Goal: Task Accomplishment & Management: Complete application form

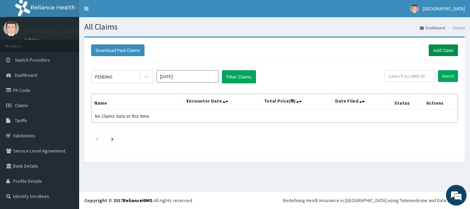
click at [444, 51] on link "Add Claim" at bounding box center [443, 50] width 29 height 12
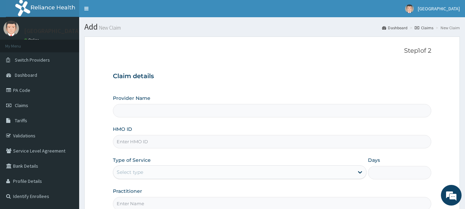
type input "Osuntuyi Medical Centre, Obanikoro"
click at [183, 142] on input "HMO ID" at bounding box center [272, 141] width 318 height 13
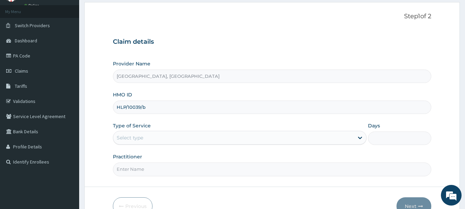
type input "HLP/10039/b"
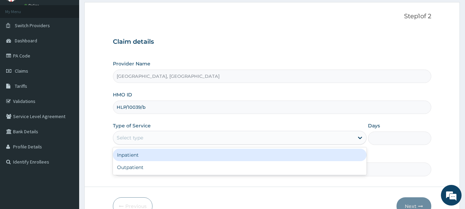
click at [155, 139] on div "Select type" at bounding box center [233, 137] width 240 height 11
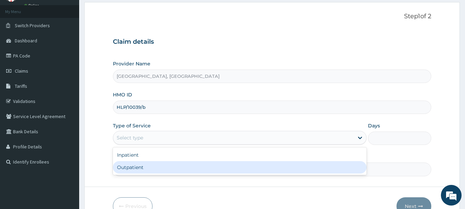
click at [142, 165] on div "Outpatient" at bounding box center [239, 167] width 253 height 12
type input "1"
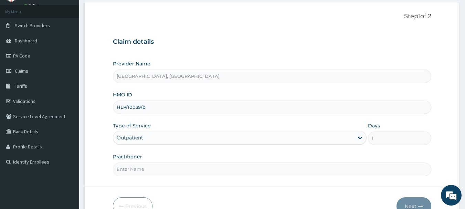
click at [151, 174] on input "Practitioner" at bounding box center [272, 168] width 318 height 13
type input "DR OWOLU"
click at [413, 205] on button "Next" at bounding box center [413, 206] width 35 height 18
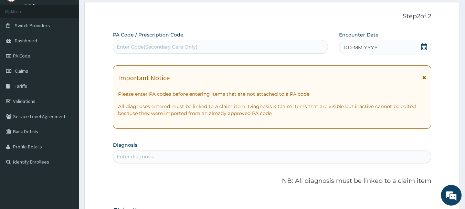
click at [216, 43] on div "Enter Code(Secondary Care Only)" at bounding box center [220, 46] width 215 height 11
type input "PA/15EC21"
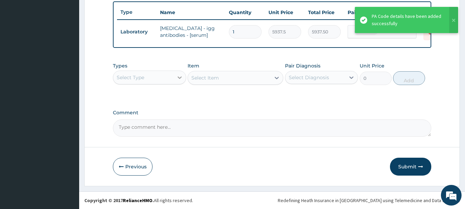
scroll to position [260, 0]
click at [171, 77] on div "Select Type" at bounding box center [143, 77] width 60 height 11
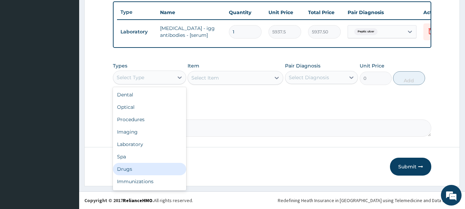
click at [124, 170] on div "Drugs" at bounding box center [149, 169] width 73 height 12
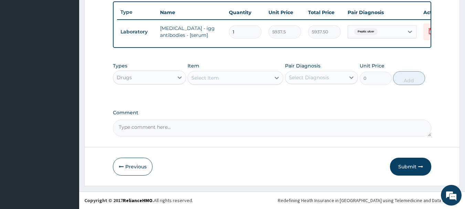
click at [265, 77] on div "Select Item" at bounding box center [229, 77] width 83 height 11
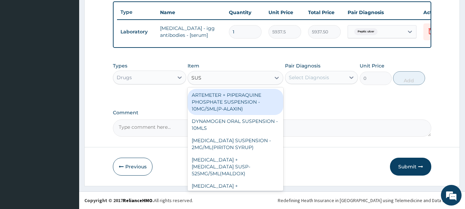
type input "SUSP"
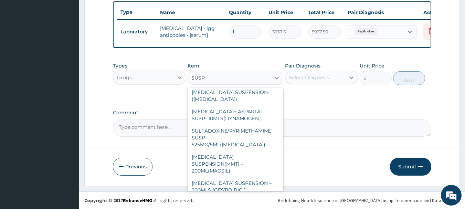
scroll to position [157, 0]
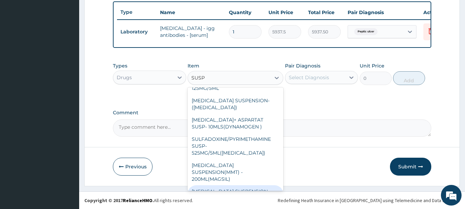
click at [240, 185] on div "ANTACID SUSPENSION – 200MLS (GESTID BIG )" at bounding box center [235, 194] width 96 height 19
type input "1680"
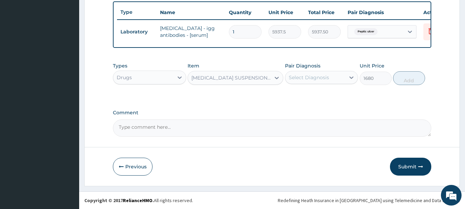
click at [311, 78] on div "Select Diagnosis" at bounding box center [309, 77] width 40 height 7
click at [309, 96] on label "Peptic ulcer" at bounding box center [311, 94] width 30 height 7
checkbox input "true"
click at [399, 80] on button "Add" at bounding box center [409, 78] width 32 height 14
type input "0"
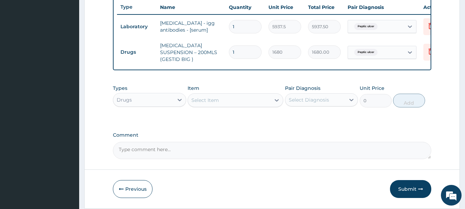
drag, startPoint x: 213, startPoint y: 105, endPoint x: 214, endPoint y: 96, distance: 8.7
click at [213, 104] on div "Select Item" at bounding box center [229, 100] width 83 height 11
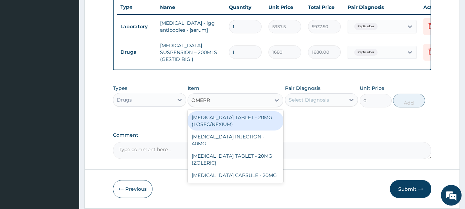
type input "OMEPRA"
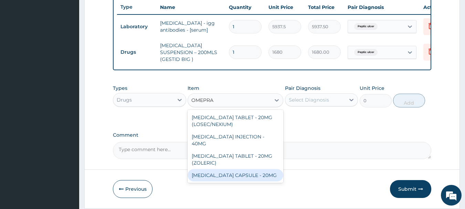
click at [231, 169] on div "OMEPRAZOLE CAPSULE - 20MG" at bounding box center [235, 175] width 96 height 12
type input "140"
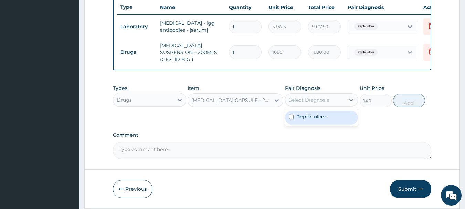
click at [308, 100] on div "Select Diagnosis" at bounding box center [309, 99] width 40 height 7
click at [311, 122] on div "Peptic ulcer" at bounding box center [321, 117] width 73 height 14
checkbox input "true"
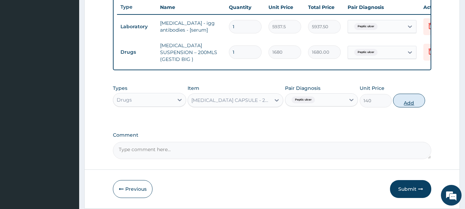
click at [408, 106] on button "Add" at bounding box center [409, 101] width 32 height 14
type input "0"
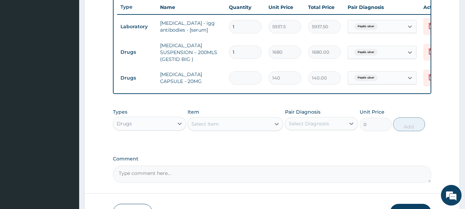
type input "0.00"
type input "2"
type input "280.00"
type input "28"
type input "3920.00"
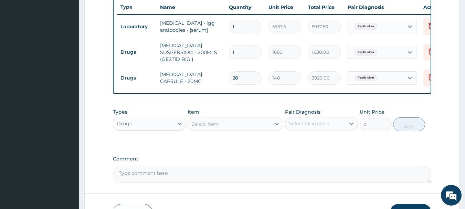
type input "28"
click at [255, 126] on div "Select Item" at bounding box center [229, 123] width 83 height 11
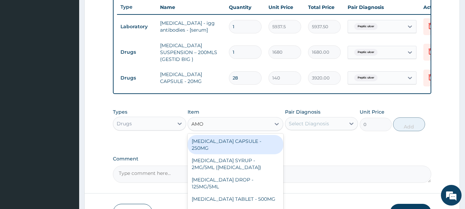
type input "AMOX"
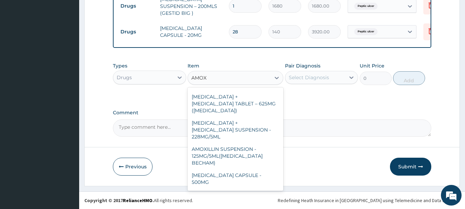
scroll to position [12, 0]
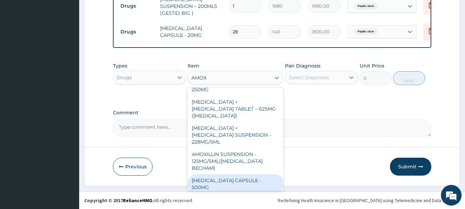
click at [248, 174] on div "[MEDICAL_DATA] CAPSULE - 500MG" at bounding box center [235, 183] width 96 height 19
type input "112"
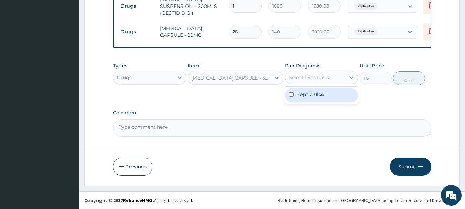
click at [335, 77] on div "Select Diagnosis" at bounding box center [315, 77] width 60 height 11
click at [323, 95] on label "Peptic ulcer" at bounding box center [311, 94] width 30 height 7
checkbox input "true"
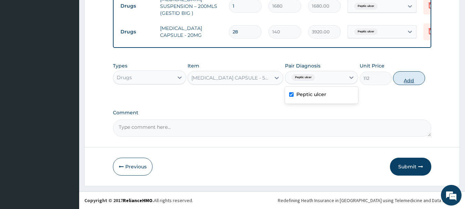
click at [408, 80] on button "Add" at bounding box center [409, 78] width 32 height 14
type input "0"
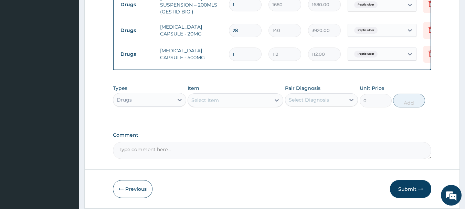
type input "0.00"
type input "2"
type input "224.00"
type input "28"
type input "3136.00"
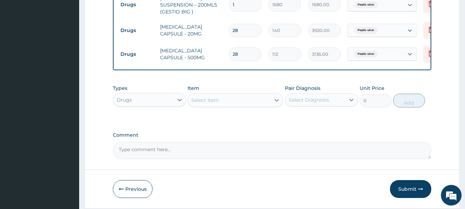
type input "28"
click at [223, 103] on div "Select Item" at bounding box center [229, 100] width 83 height 11
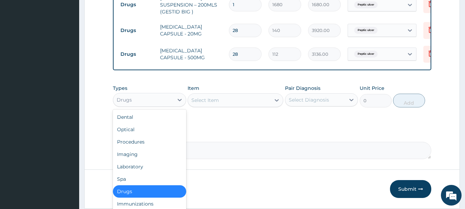
click at [141, 105] on div "Drugs" at bounding box center [143, 99] width 60 height 11
click at [142, 168] on div "Laboratory" at bounding box center [149, 166] width 73 height 12
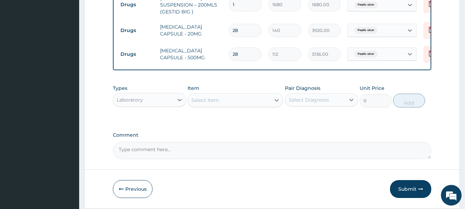
click at [254, 100] on div "Select Item" at bounding box center [229, 100] width 83 height 11
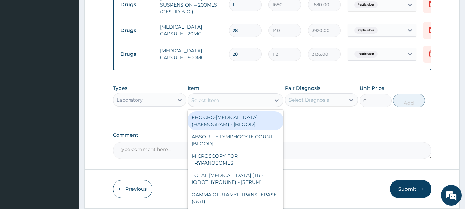
click at [220, 130] on div "FBC CBC-COMPLETE BLOOD COUNT (HAEMOGRAM) - [BLOOD]" at bounding box center [235, 120] width 96 height 19
type input "5000"
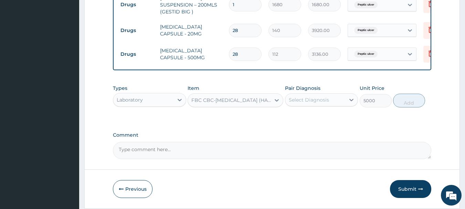
click at [319, 103] on div "Select Diagnosis" at bounding box center [309, 99] width 40 height 7
click at [314, 120] on label "Peptic ulcer" at bounding box center [311, 116] width 30 height 7
checkbox input "true"
click at [408, 107] on button "Add" at bounding box center [409, 101] width 32 height 14
type input "0"
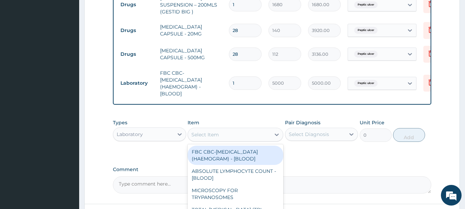
click at [199, 138] on div "Select Item" at bounding box center [205, 134] width 28 height 7
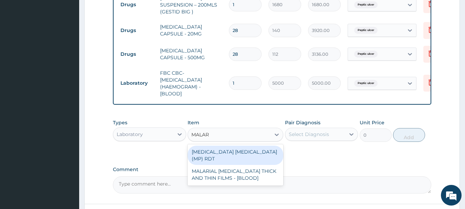
type input "MALARI"
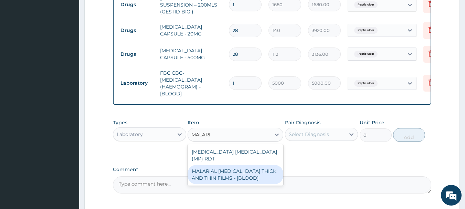
click at [216, 167] on div "MALARIAL [MEDICAL_DATA] THICK AND THIN FILMS - [BLOOD]" at bounding box center [235, 174] width 96 height 19
type input "2187.5"
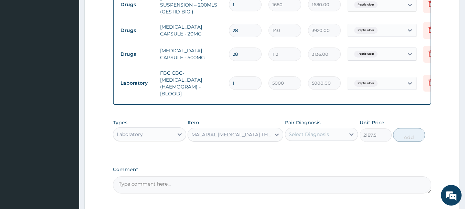
click at [328, 136] on div "Select Diagnosis" at bounding box center [315, 134] width 60 height 11
click at [328, 156] on div "Peptic ulcer" at bounding box center [321, 152] width 73 height 14
checkbox input "true"
click at [412, 135] on button "Add" at bounding box center [409, 135] width 32 height 14
type input "0"
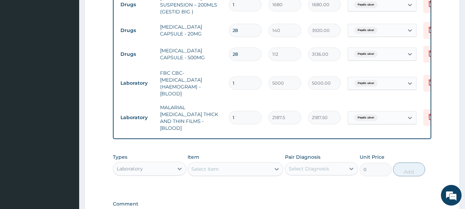
click at [142, 165] on div "Laboratory" at bounding box center [130, 168] width 26 height 7
click at [147, 204] on div "Procedures" at bounding box center [149, 210] width 73 height 12
click at [242, 165] on div "Select Item" at bounding box center [235, 169] width 96 height 14
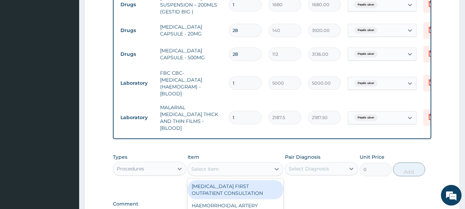
click at [247, 163] on div "Select Item" at bounding box center [229, 168] width 83 height 11
type input "CONSUL"
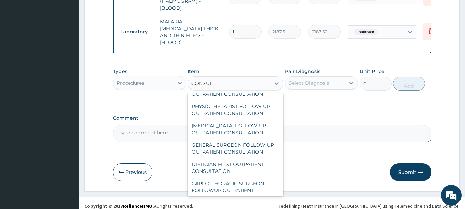
scroll to position [1098, 0]
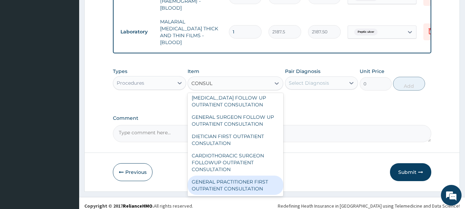
click at [236, 180] on div "GENERAL PRACTITIONER FIRST OUTPATIENT CONSULTATION" at bounding box center [235, 184] width 96 height 19
type input "3750"
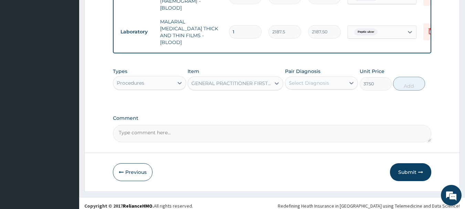
click at [323, 79] on div "Select Diagnosis" at bounding box center [309, 82] width 40 height 7
drag, startPoint x: 318, startPoint y: 95, endPoint x: 371, endPoint y: 87, distance: 53.9
click at [324, 96] on label "Peptic ulcer" at bounding box center [311, 99] width 30 height 7
checkbox input "true"
click at [404, 81] on button "Add" at bounding box center [409, 84] width 32 height 14
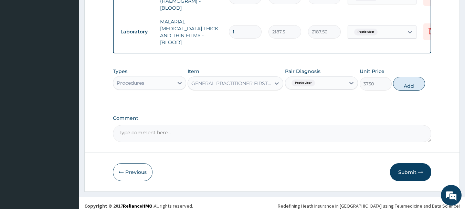
type input "0"
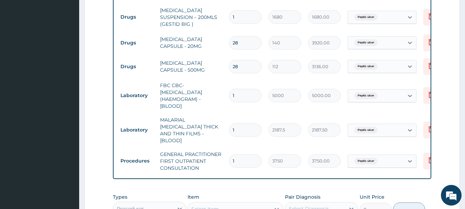
scroll to position [255, 0]
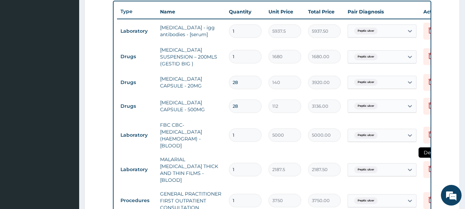
click at [429, 164] on icon at bounding box center [430, 168] width 8 height 8
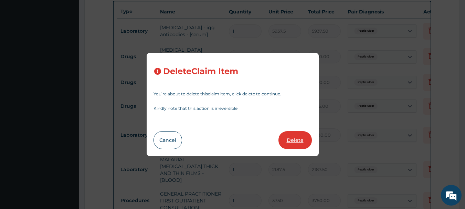
click at [294, 144] on button "Delete" at bounding box center [294, 140] width 33 height 18
type input "3750"
type input "3750.00"
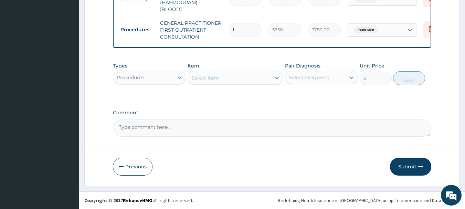
click at [409, 166] on button "Submit" at bounding box center [410, 167] width 41 height 18
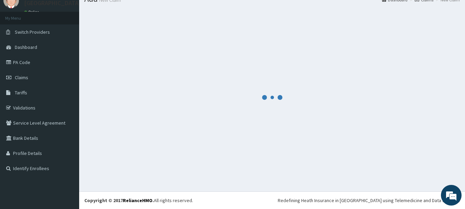
scroll to position [393, 0]
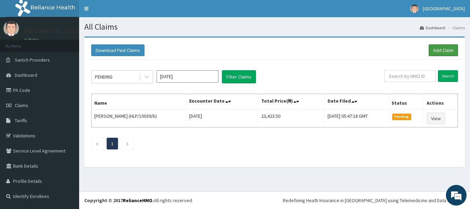
drag, startPoint x: 445, startPoint y: 49, endPoint x: 447, endPoint y: 57, distance: 7.9
click at [445, 48] on link "Add Claim" at bounding box center [443, 50] width 29 height 12
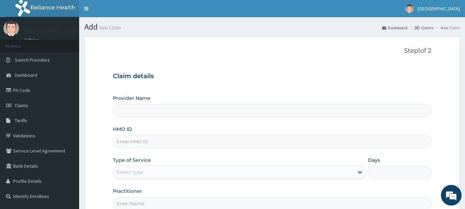
type input "[GEOGRAPHIC_DATA], [GEOGRAPHIC_DATA]"
click at [193, 144] on input "HMO ID" at bounding box center [272, 141] width 318 height 13
click at [24, 91] on link "PA Code" at bounding box center [39, 90] width 79 height 15
type input "Osuntuyi Medical Centre, Obanikoro"
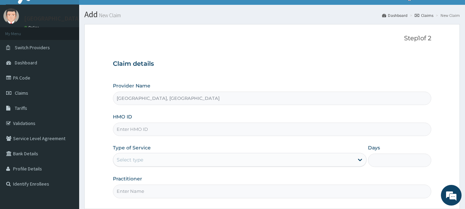
scroll to position [34, 0]
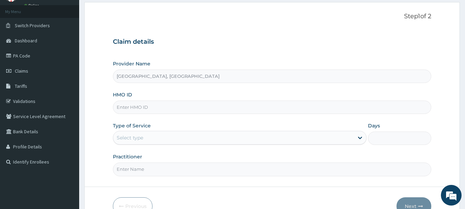
click at [154, 108] on input "HMO ID" at bounding box center [272, 106] width 318 height 13
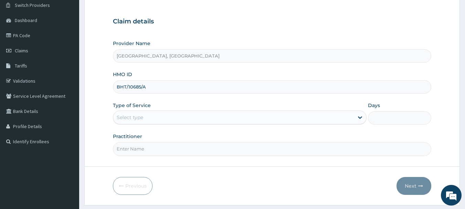
scroll to position [74, 0]
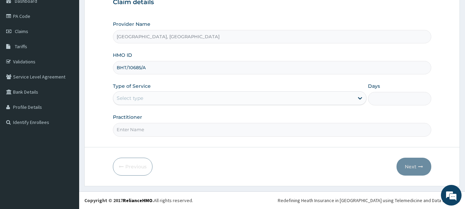
type input "BHT/10685/A"
click at [163, 100] on div "Select type" at bounding box center [233, 98] width 240 height 11
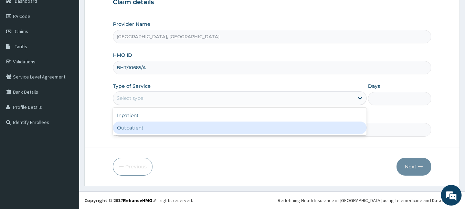
click at [132, 129] on div "Outpatient" at bounding box center [239, 127] width 253 height 12
type input "1"
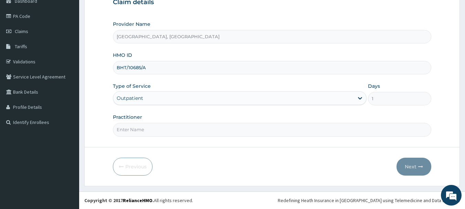
click at [152, 132] on input "Practitioner" at bounding box center [272, 129] width 318 height 13
type input "DR ALI"
click at [408, 165] on button "Next" at bounding box center [413, 167] width 35 height 18
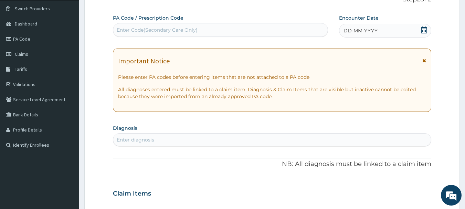
scroll to position [40, 0]
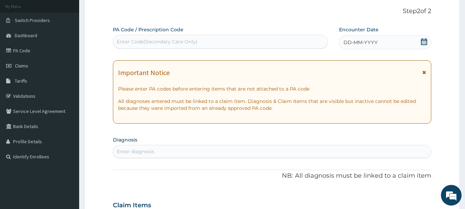
click at [235, 40] on div "Enter Code(Secondary Care Only)" at bounding box center [220, 41] width 215 height 11
type input "PA/582CE1"
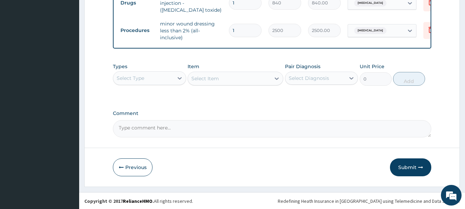
scroll to position [287, 0]
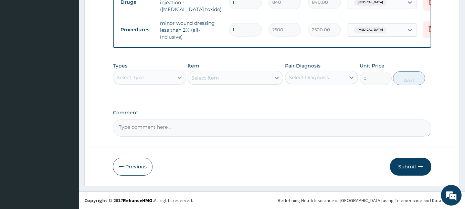
click at [175, 79] on div at bounding box center [179, 77] width 12 height 12
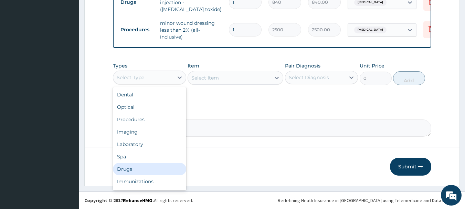
click at [124, 168] on div "Drugs" at bounding box center [149, 169] width 73 height 12
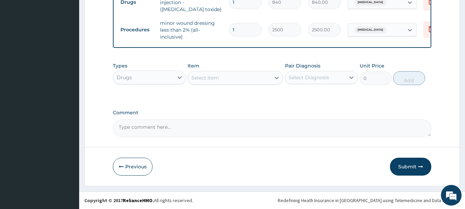
click at [246, 82] on div "Select Item" at bounding box center [229, 77] width 83 height 11
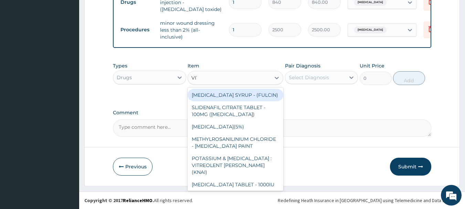
type input "VITA"
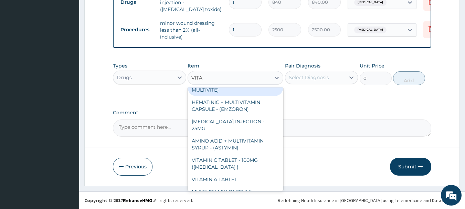
scroll to position [103, 0]
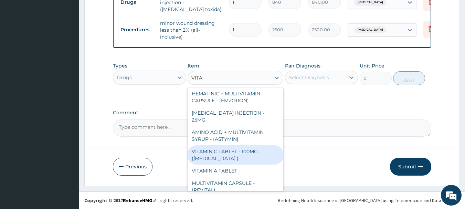
click at [251, 145] on div "VITAMIN C TABLET - 100MG (ASCORBIC ACID )" at bounding box center [235, 154] width 96 height 19
type input "16.799999999999997"
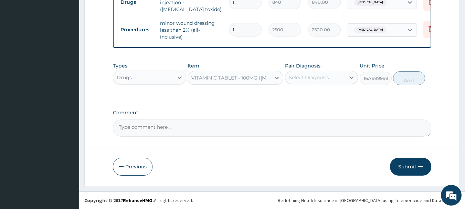
click at [319, 75] on div "Select Diagnosis" at bounding box center [309, 77] width 40 height 7
click at [308, 97] on label "Abrasion" at bounding box center [317, 94] width 43 height 7
checkbox input "true"
click at [407, 84] on button "Add" at bounding box center [409, 78] width 32 height 14
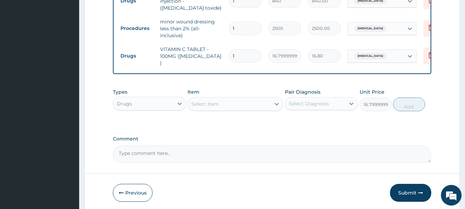
type input "0"
type input "18"
type input "302.40"
type input "19"
type input "319.20"
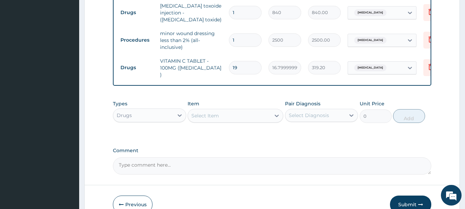
type input "20"
type input "336.00"
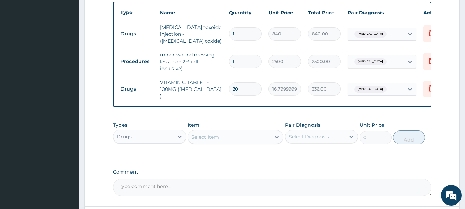
scroll to position [287, 0]
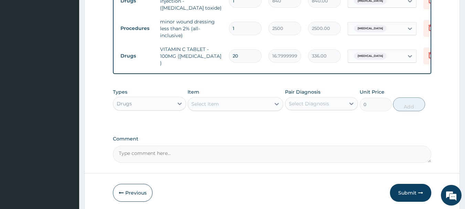
type input "20"
click at [224, 100] on div "Select Item" at bounding box center [229, 103] width 83 height 11
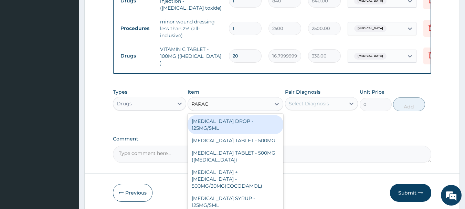
type input "PARACE"
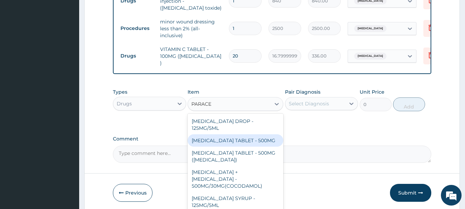
click at [228, 137] on div "PARACETAMOL TABLET - 500MG" at bounding box center [235, 140] width 96 height 12
type input "33.599999999999994"
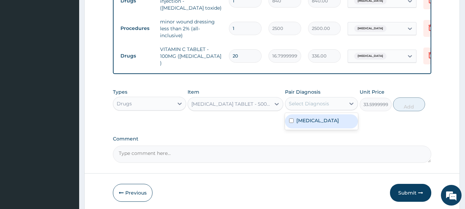
click at [332, 103] on div "Select Diagnosis" at bounding box center [315, 103] width 60 height 11
click at [301, 121] on div "Abrasion" at bounding box center [321, 121] width 73 height 14
checkbox input "true"
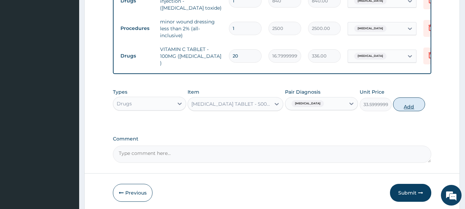
click at [410, 101] on button "Add" at bounding box center [409, 104] width 32 height 14
type input "0"
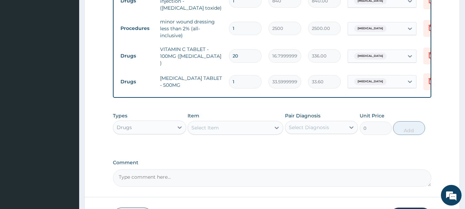
type input "18"
type input "604.80"
type input "18"
click at [223, 126] on div "Select Item" at bounding box center [229, 127] width 83 height 11
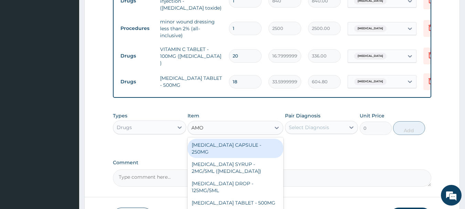
type input "AMOX"
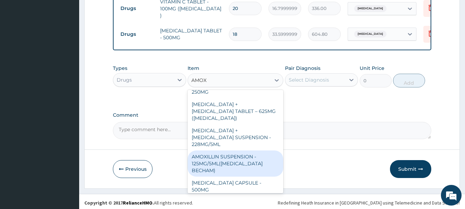
scroll to position [0, 0]
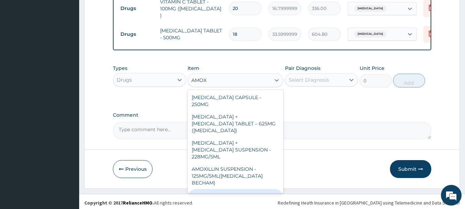
click at [258, 189] on div "AMOXICILLIN CAPSULE - 500MG" at bounding box center [235, 198] width 96 height 19
type input "112"
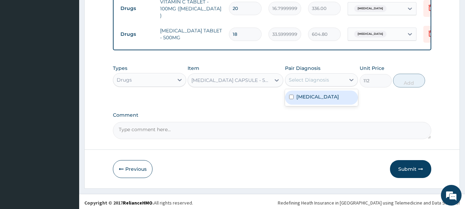
click at [318, 76] on div "Select Diagnosis" at bounding box center [309, 79] width 40 height 7
click at [305, 95] on label "Abrasion" at bounding box center [317, 96] width 43 height 7
checkbox input "true"
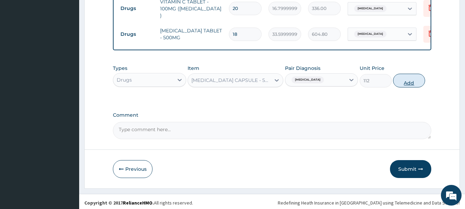
click at [408, 77] on button "Add" at bounding box center [409, 81] width 32 height 14
type input "0"
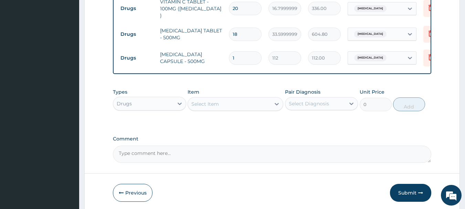
type input "10"
type input "1120.00"
type input "10"
click at [214, 101] on div "Select Item" at bounding box center [205, 103] width 28 height 7
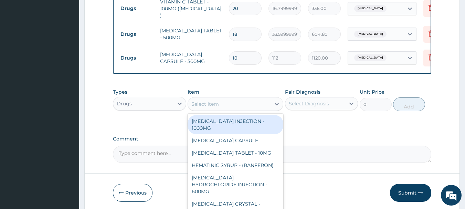
click at [163, 102] on div "Drugs" at bounding box center [143, 103] width 60 height 11
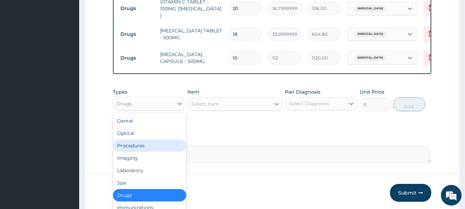
click at [148, 143] on div "Procedures" at bounding box center [149, 145] width 73 height 12
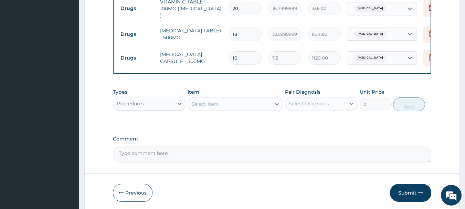
click at [238, 103] on div "Select Item" at bounding box center [229, 103] width 83 height 11
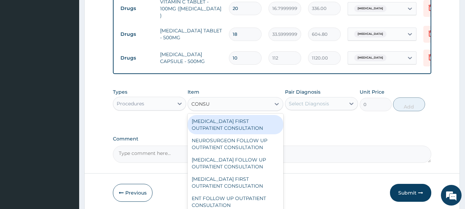
type input "CONSUL"
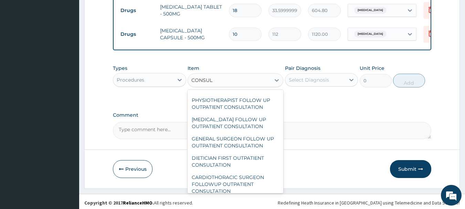
scroll to position [1098, 0]
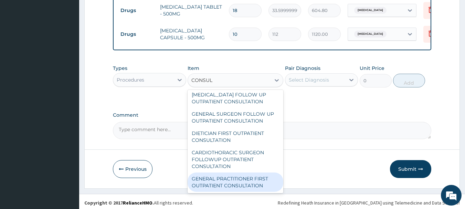
click at [234, 181] on div "GENERAL PRACTITIONER FIRST OUTPATIENT CONSULTATION" at bounding box center [235, 181] width 96 height 19
type input "3750"
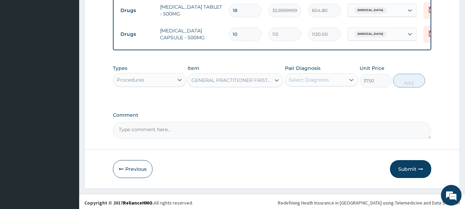
click at [334, 78] on div "Select Diagnosis" at bounding box center [315, 79] width 60 height 11
click at [304, 94] on label "Abrasion" at bounding box center [317, 96] width 43 height 7
checkbox input "true"
click at [404, 80] on button "Add" at bounding box center [409, 81] width 32 height 14
type input "0"
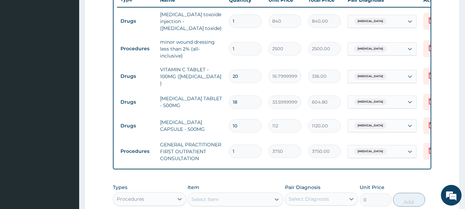
scroll to position [255, 0]
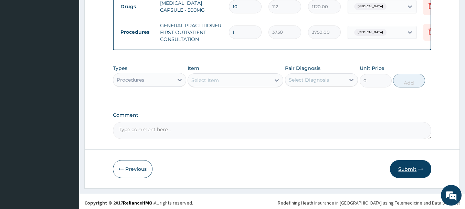
click at [398, 170] on button "Submit" at bounding box center [410, 169] width 41 height 18
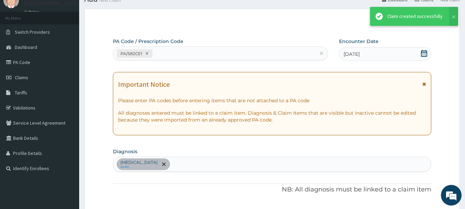
scroll to position [386, 0]
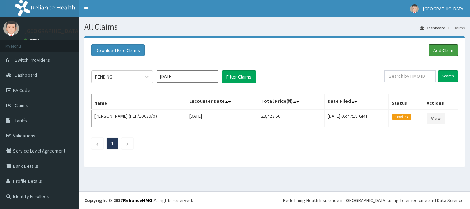
click at [447, 49] on link "Add Claim" at bounding box center [443, 50] width 29 height 12
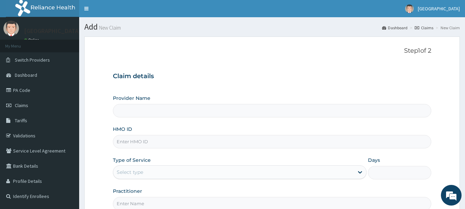
type input "[GEOGRAPHIC_DATA], [GEOGRAPHIC_DATA]"
click at [141, 143] on input "HMO ID" at bounding box center [272, 141] width 318 height 13
type input "NZT/10009/A"
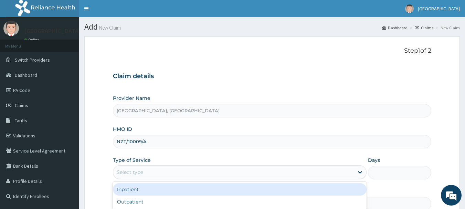
click at [154, 173] on div "Select type" at bounding box center [233, 171] width 240 height 11
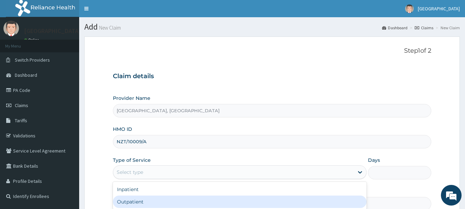
click at [126, 202] on div "Outpatient" at bounding box center [239, 201] width 253 height 12
type input "1"
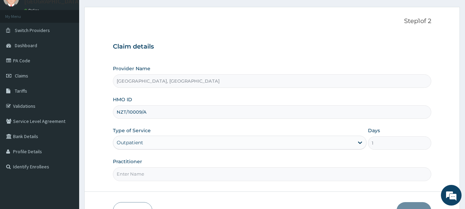
scroll to position [69, 0]
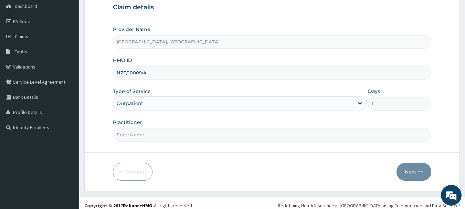
click at [165, 136] on input "Practitioner" at bounding box center [272, 134] width 318 height 13
type input "[PERSON_NAME]"
click at [415, 172] on button "Next" at bounding box center [413, 172] width 35 height 18
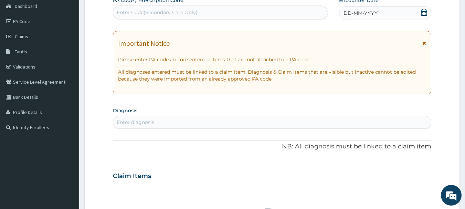
click at [237, 12] on div "Enter Code(Secondary Care Only)" at bounding box center [220, 12] width 215 height 11
type input "PA/E9DD2E"
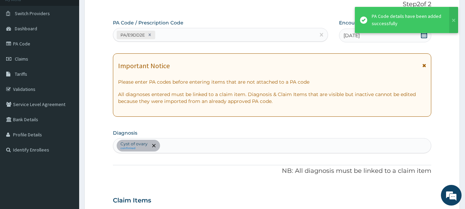
scroll to position [46, 0]
click at [177, 35] on div "PA/E9DD2E" at bounding box center [214, 35] width 202 height 11
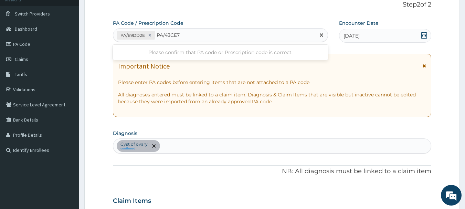
type input "PA/43CE74"
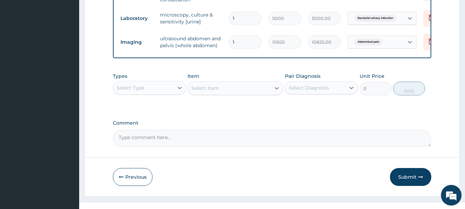
scroll to position [302, 0]
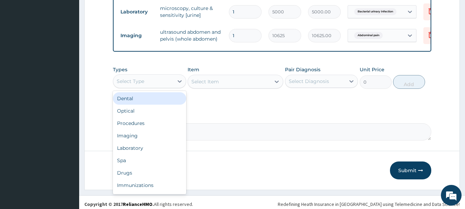
click at [163, 87] on div "Select Type" at bounding box center [143, 81] width 60 height 11
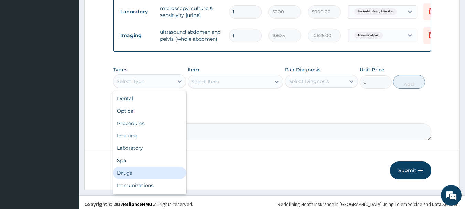
click at [128, 179] on div "Drugs" at bounding box center [149, 172] width 73 height 12
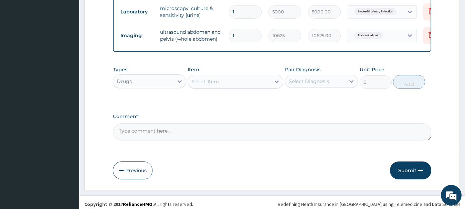
click at [261, 87] on div "Select Item" at bounding box center [229, 81] width 83 height 11
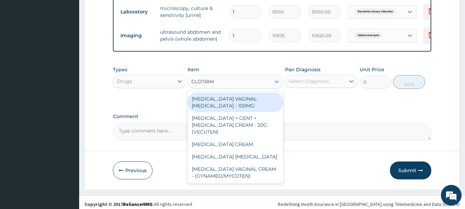
type input "CLOTRIMA"
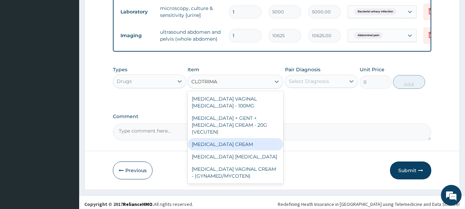
click at [238, 150] on div "[MEDICAL_DATA] CREAM" at bounding box center [235, 144] width 96 height 12
type input "1120"
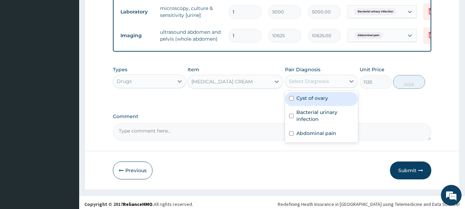
click at [318, 87] on div "Select Diagnosis" at bounding box center [315, 81] width 60 height 11
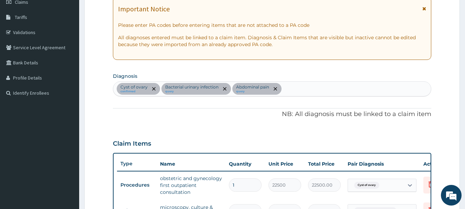
scroll to position [96, 0]
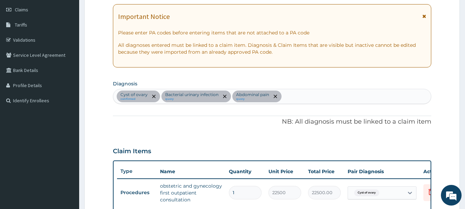
click at [288, 95] on div "[MEDICAL_DATA] of ovary confirmed Bacterial urinary infection query Abdominal p…" at bounding box center [272, 96] width 318 height 14
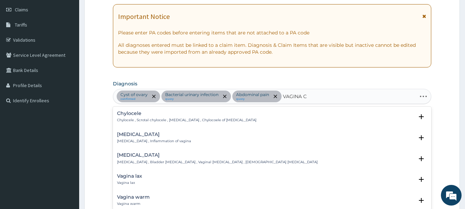
type input "VAGINA CA"
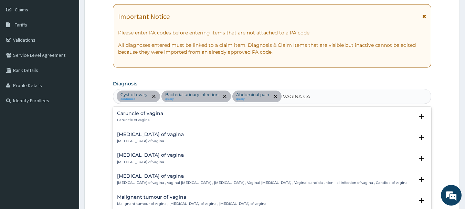
click at [151, 181] on p "[MEDICAL_DATA] of vagina , Vaginal [MEDICAL_DATA] , [MEDICAL_DATA] , Vaginal [M…" at bounding box center [262, 182] width 290 height 5
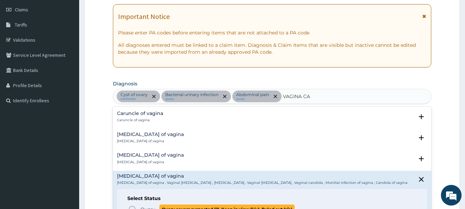
click at [130, 206] on circle "status option query" at bounding box center [132, 209] width 6 height 6
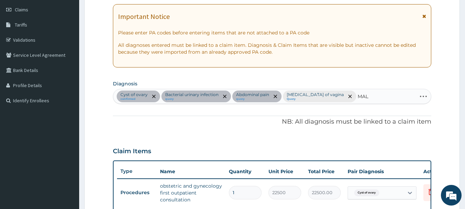
type input "MALA"
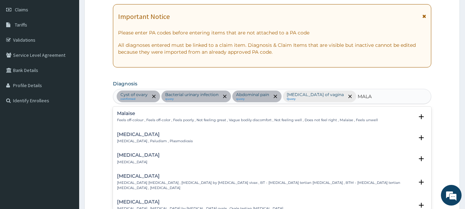
click at [130, 143] on p "[MEDICAL_DATA] , Paludism , Plasmodiosis" at bounding box center [155, 141] width 76 height 5
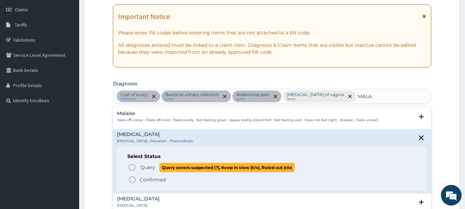
click at [148, 168] on span "Query" at bounding box center [147, 167] width 15 height 7
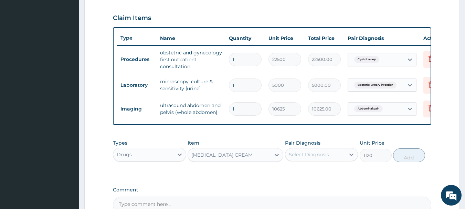
scroll to position [268, 0]
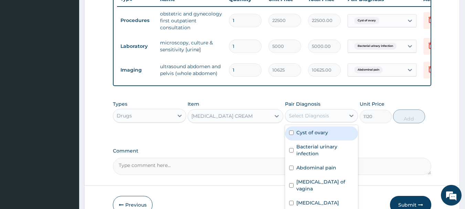
click at [304, 119] on div "Select Diagnosis" at bounding box center [309, 115] width 40 height 7
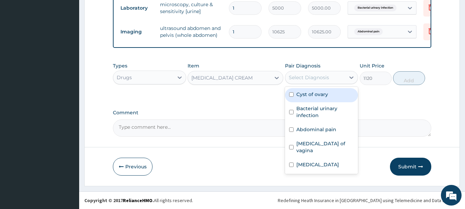
scroll to position [311, 0]
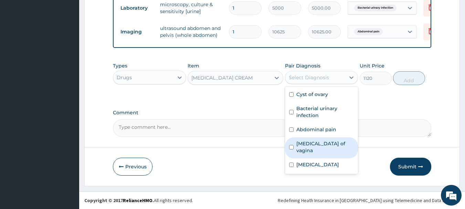
click at [312, 143] on label "Candidiasis of vagina" at bounding box center [325, 147] width 58 height 14
checkbox input "true"
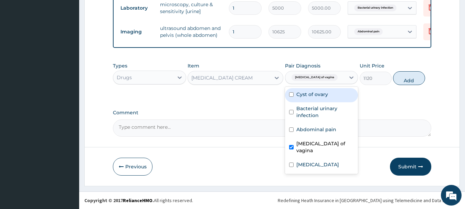
click at [311, 91] on label "Cyst of ovary" at bounding box center [312, 94] width 32 height 7
checkbox input "true"
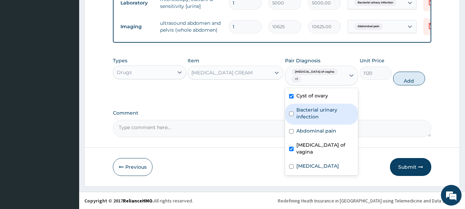
click at [315, 113] on label "Bacterial urinary infection" at bounding box center [325, 113] width 58 height 14
checkbox input "true"
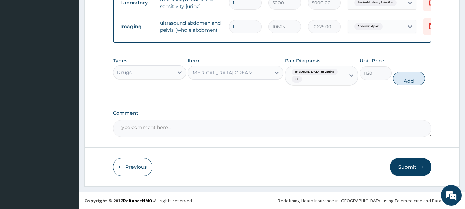
click at [411, 84] on button "Add" at bounding box center [409, 79] width 32 height 14
type input "0"
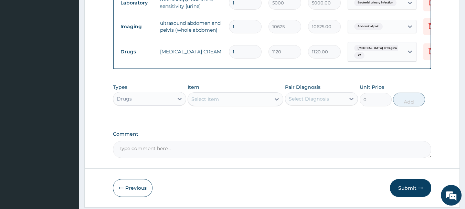
click at [236, 105] on div "Select Item" at bounding box center [229, 99] width 83 height 11
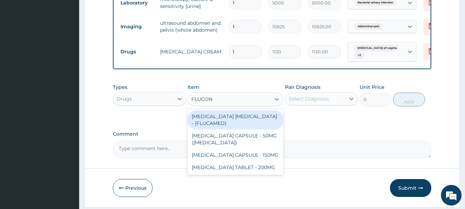
type input "FLUCONA"
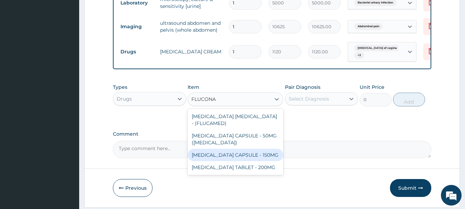
click at [232, 160] on div "[MEDICAL_DATA] CAPSULE - 150MG" at bounding box center [235, 155] width 96 height 12
type input "308"
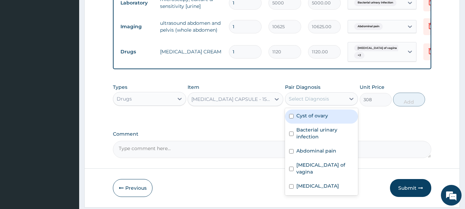
click at [318, 102] on div "Select Diagnosis" at bounding box center [309, 98] width 40 height 7
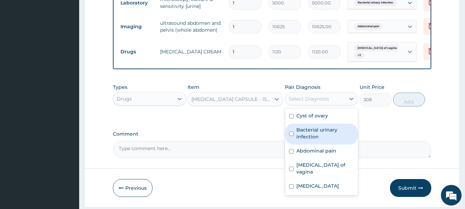
click at [313, 139] on label "Bacterial urinary infection" at bounding box center [325, 133] width 58 height 14
checkbox input "true"
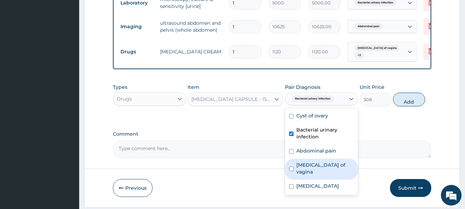
click at [317, 166] on div "Candidiasis of vagina" at bounding box center [321, 169] width 73 height 21
checkbox input "true"
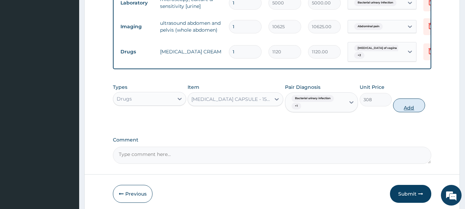
click at [405, 112] on button "Add" at bounding box center [409, 105] width 32 height 14
type input "0"
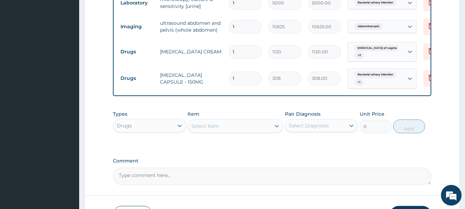
click at [249, 131] on div "Select Item" at bounding box center [229, 125] width 83 height 11
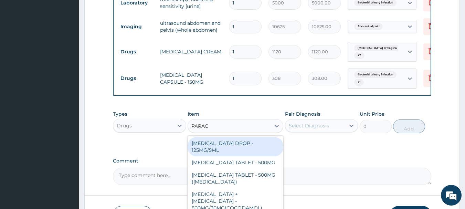
type input "PARACE"
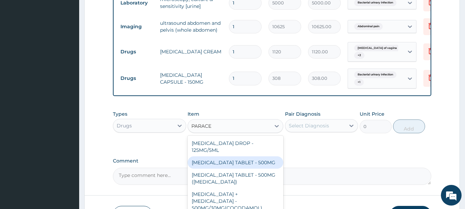
click at [243, 166] on div "PARACETAMOL TABLET - 500MG" at bounding box center [235, 162] width 96 height 12
type input "33.599999999999994"
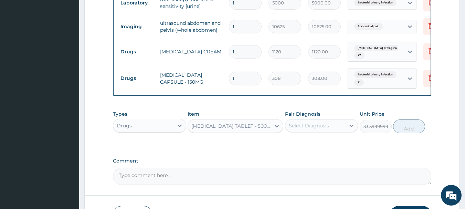
click at [318, 129] on div "Select Diagnosis" at bounding box center [309, 125] width 40 height 7
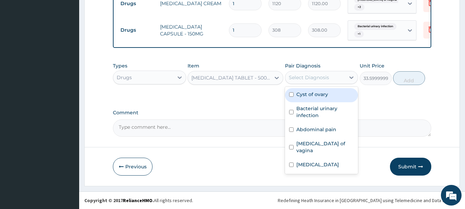
scroll to position [364, 0]
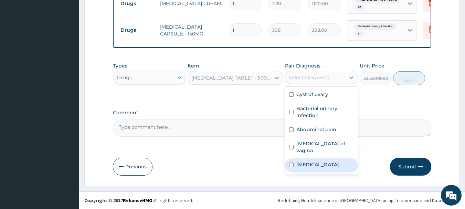
click at [316, 159] on div "Malaria" at bounding box center [321, 165] width 73 height 14
checkbox input "true"
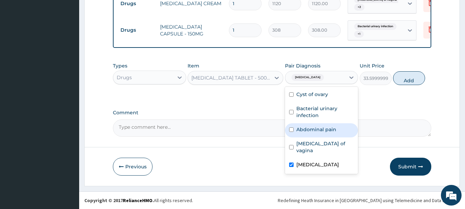
click at [311, 131] on label "Abdominal pain" at bounding box center [316, 129] width 40 height 7
checkbox input "true"
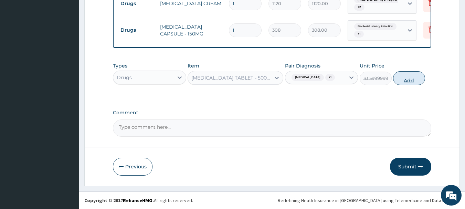
click at [408, 79] on button "Add" at bounding box center [409, 78] width 32 height 14
type input "0"
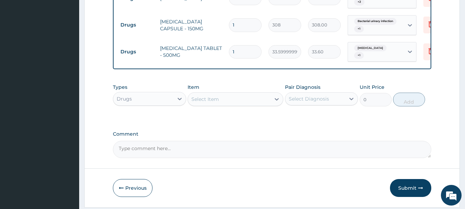
type input "18"
type input "604.80"
type input "18"
click at [239, 101] on div "Select Item" at bounding box center [229, 99] width 83 height 11
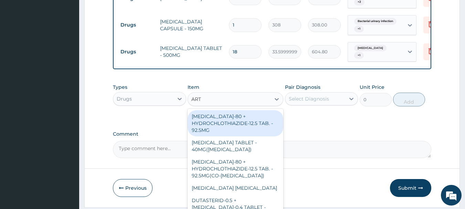
type input "ARTE"
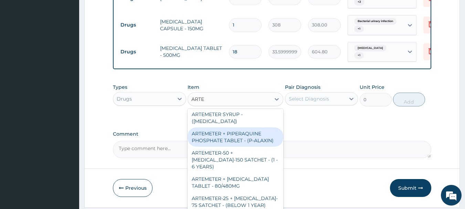
scroll to position [311, 0]
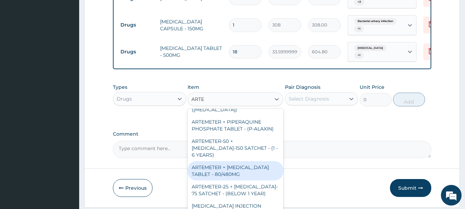
click at [247, 171] on div "ARTEMETER + LUMEFANTRINE TABLET - 80/480MG" at bounding box center [235, 170] width 96 height 19
type input "364"
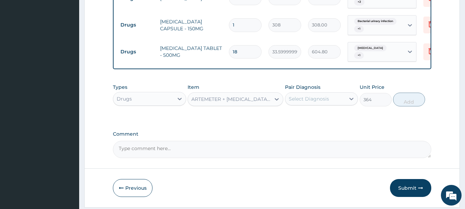
click at [329, 100] on div "Select Diagnosis" at bounding box center [315, 98] width 60 height 11
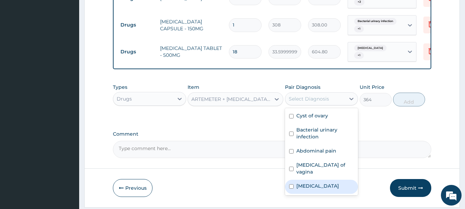
click at [304, 182] on label "Malaria" at bounding box center [317, 185] width 43 height 7
checkbox input "true"
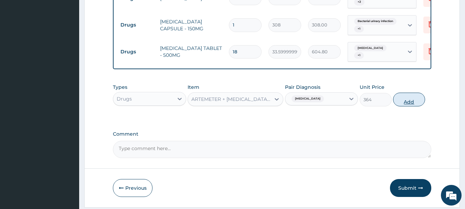
click at [405, 103] on button "Add" at bounding box center [409, 100] width 32 height 14
type input "0"
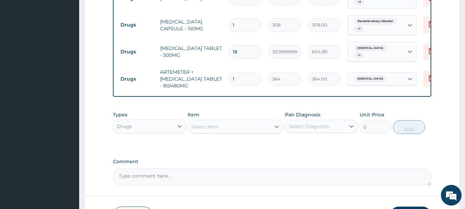
type input "0.00"
type input "6"
type input "2184.00"
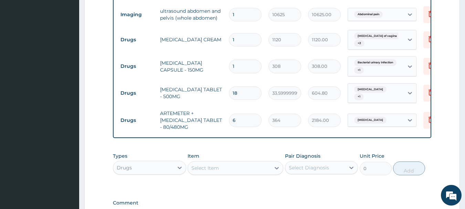
scroll to position [364, 0]
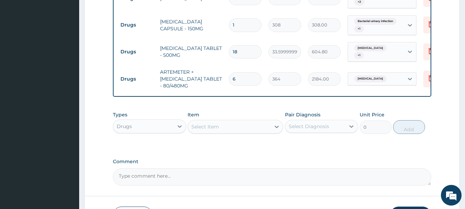
type input "6"
click at [164, 129] on div "Drugs" at bounding box center [143, 126] width 60 height 11
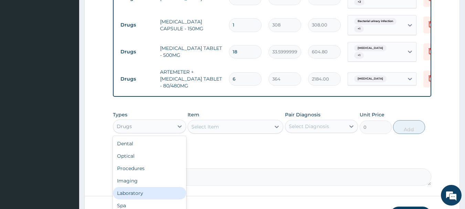
click at [134, 196] on div "Laboratory" at bounding box center [149, 193] width 73 height 12
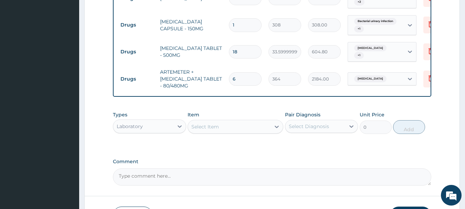
click at [249, 127] on div "Select Item" at bounding box center [229, 126] width 83 height 11
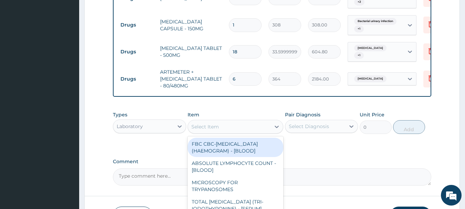
click at [236, 157] on div "FBC CBC-COMPLETE BLOOD COUNT (HAEMOGRAM) - [BLOOD]" at bounding box center [235, 147] width 96 height 19
type input "5000"
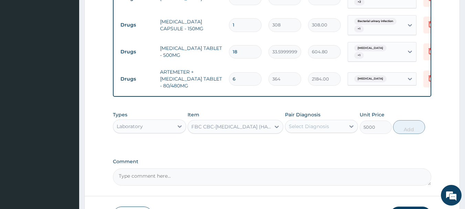
click at [337, 128] on div "Select Diagnosis" at bounding box center [315, 126] width 60 height 11
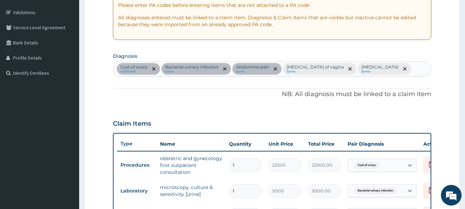
scroll to position [72, 0]
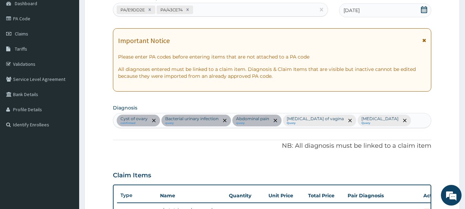
click at [381, 120] on div "Cyst of ovary confirmed Bacterial urinary infection query Abdominal pain query …" at bounding box center [272, 120] width 318 height 14
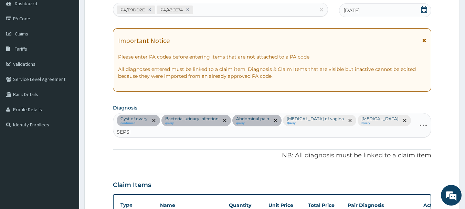
type input "SEPSIS"
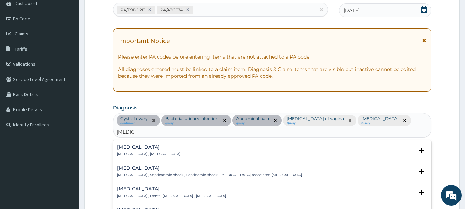
click at [132, 151] on p "Systemic infection , Sepsis" at bounding box center [148, 153] width 63 height 5
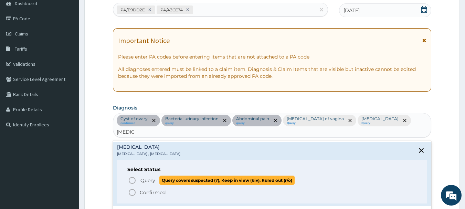
click at [144, 177] on span "Query" at bounding box center [147, 180] width 15 height 7
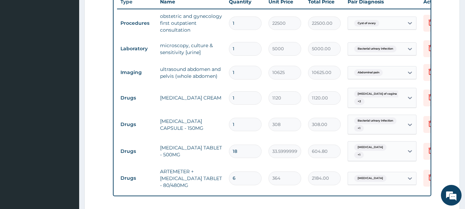
scroll to position [347, 0]
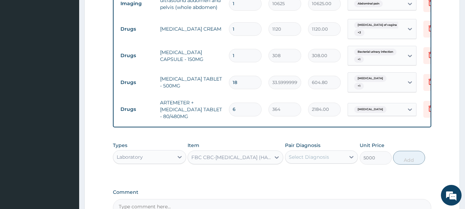
click at [324, 153] on div "Select Diagnosis" at bounding box center [309, 156] width 40 height 7
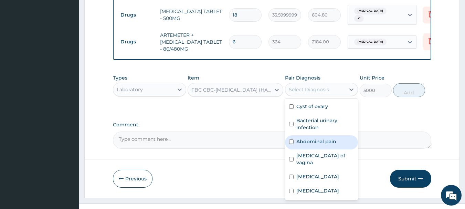
scroll to position [415, 0]
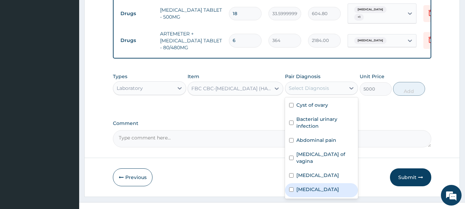
click at [304, 186] on label "Sepsis" at bounding box center [317, 189] width 43 height 7
checkbox input "true"
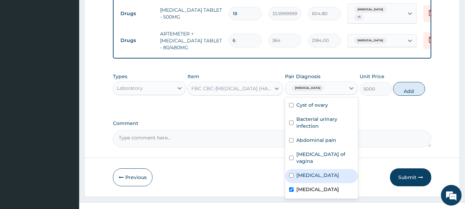
click at [419, 82] on button "Add" at bounding box center [409, 89] width 32 height 14
type input "0"
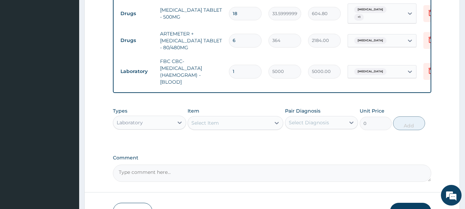
click at [255, 117] on div "Select Item" at bounding box center [229, 122] width 83 height 11
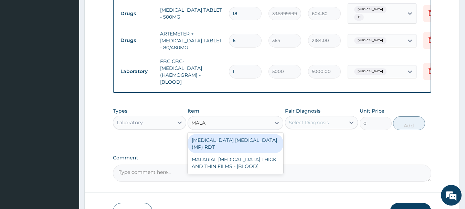
type input "MALAR"
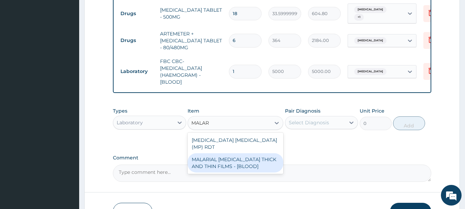
click at [242, 153] on div "MALARIAL PARASITE THICK AND THIN FILMS - [BLOOD]" at bounding box center [235, 162] width 96 height 19
type input "2187.5"
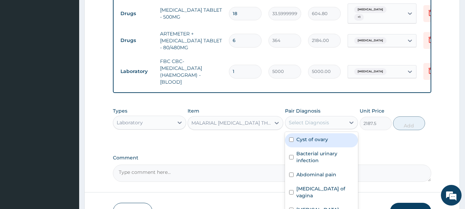
click at [321, 119] on div "Select Diagnosis" at bounding box center [309, 122] width 40 height 7
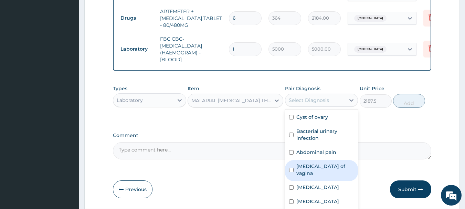
scroll to position [450, 0]
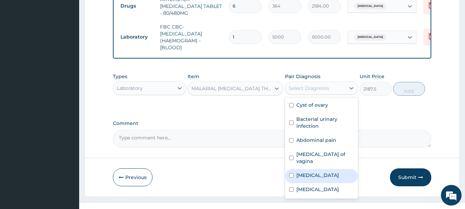
click at [312, 172] on label "Malaria" at bounding box center [317, 175] width 43 height 7
checkbox input "true"
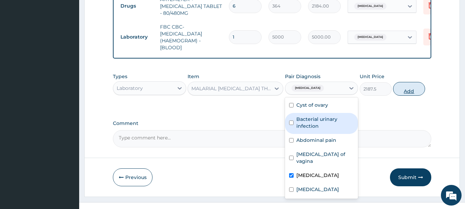
click at [413, 82] on button "Add" at bounding box center [409, 89] width 32 height 14
type input "0"
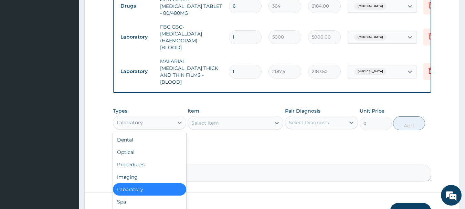
click at [164, 117] on div "Laboratory" at bounding box center [143, 122] width 60 height 11
click at [144, 158] on div "Procedures" at bounding box center [149, 164] width 73 height 12
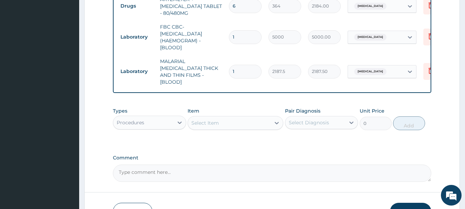
click at [269, 117] on div "Select Item" at bounding box center [229, 122] width 83 height 11
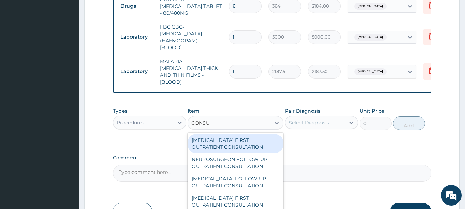
type input "CONSUL"
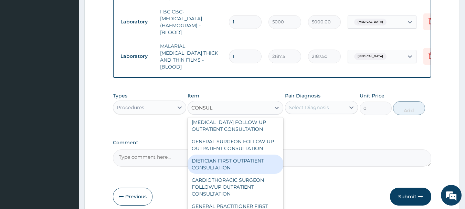
scroll to position [477, 0]
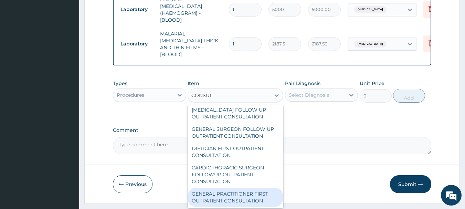
click at [234, 187] on div "GENERAL PRACTITIONER FIRST OUTPATIENT CONSULTATION" at bounding box center [235, 196] width 96 height 19
type input "3750"
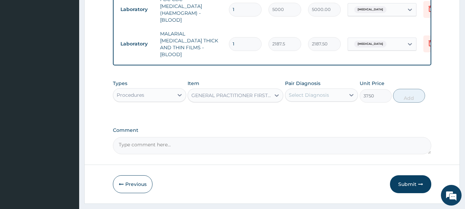
click at [317, 91] on div "Select Diagnosis" at bounding box center [309, 94] width 40 height 7
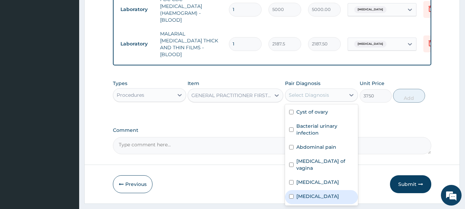
drag, startPoint x: 304, startPoint y: 170, endPoint x: 305, endPoint y: 163, distance: 7.3
click at [304, 193] on label "Sepsis" at bounding box center [317, 196] width 43 height 7
checkbox input "true"
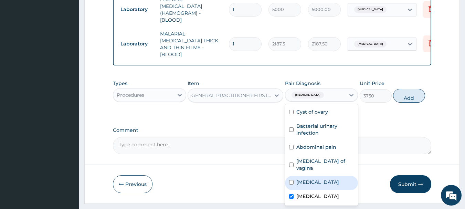
click at [305, 176] on div "Malaria" at bounding box center [321, 183] width 73 height 14
checkbox input "true"
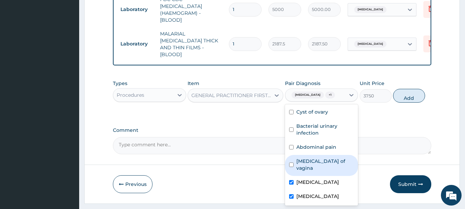
click at [316, 155] on div "Candidiasis of vagina" at bounding box center [321, 165] width 73 height 21
checkbox input "true"
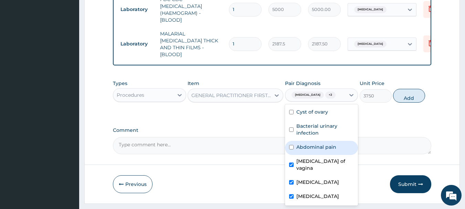
click at [330, 143] on label "Abdominal pain" at bounding box center [316, 146] width 40 height 7
checkbox input "true"
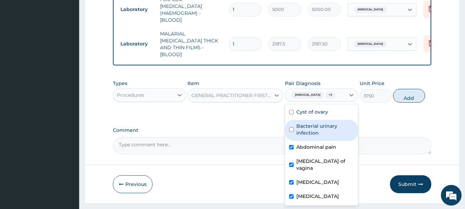
click at [331, 122] on label "Bacterial urinary infection" at bounding box center [325, 129] width 58 height 14
checkbox input "true"
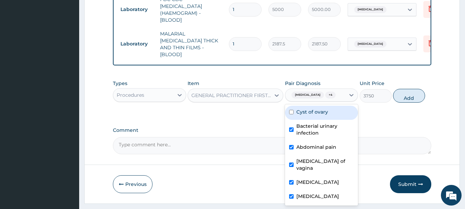
click at [330, 106] on div "Cyst of ovary" at bounding box center [321, 113] width 73 height 14
checkbox input "true"
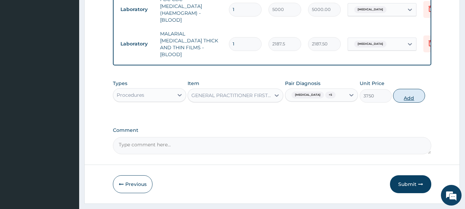
click at [409, 89] on button "Add" at bounding box center [409, 96] width 32 height 14
type input "0"
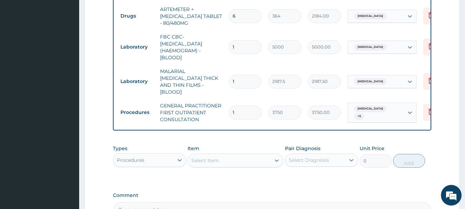
scroll to position [505, 0]
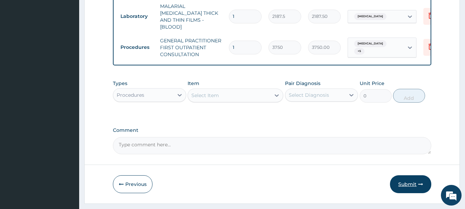
click at [405, 175] on button "Submit" at bounding box center [410, 184] width 41 height 18
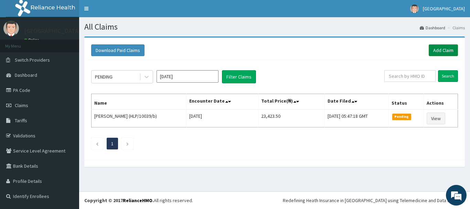
click at [440, 51] on link "Add Claim" at bounding box center [443, 50] width 29 height 12
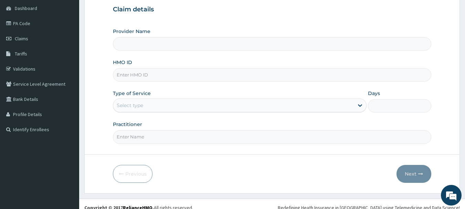
type input "[GEOGRAPHIC_DATA], [GEOGRAPHIC_DATA]"
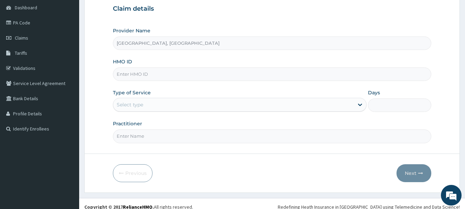
scroll to position [69, 0]
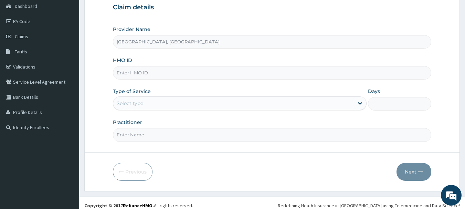
click at [154, 72] on input "HMO ID" at bounding box center [272, 72] width 318 height 13
type input "UBP/10495/A"
click at [158, 101] on div "Select type" at bounding box center [233, 103] width 240 height 11
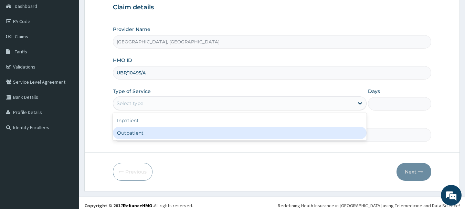
click at [148, 133] on div "Outpatient" at bounding box center [239, 133] width 253 height 12
type input "1"
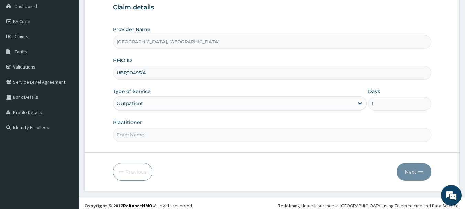
click at [143, 136] on input "Practitioner" at bounding box center [272, 134] width 318 height 13
type input "[PERSON_NAME]"
click at [411, 167] on button "Next" at bounding box center [413, 172] width 35 height 18
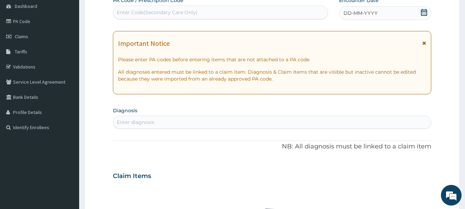
click at [259, 7] on div "Enter Code(Secondary Care Only)" at bounding box center [220, 12] width 215 height 11
type input "PA/53AA16"
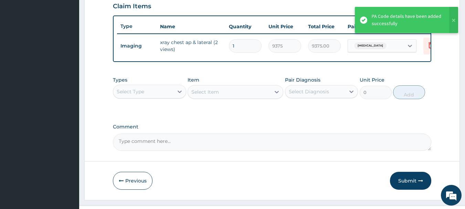
scroll to position [251, 0]
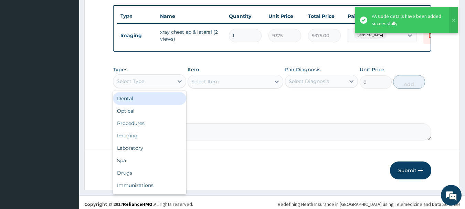
click at [143, 87] on div "Select Type" at bounding box center [143, 81] width 60 height 11
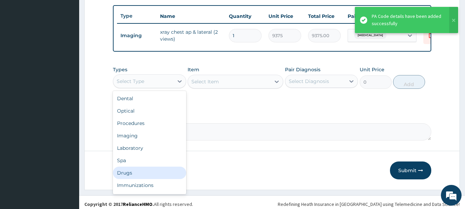
click at [126, 176] on div "Drugs" at bounding box center [149, 172] width 73 height 12
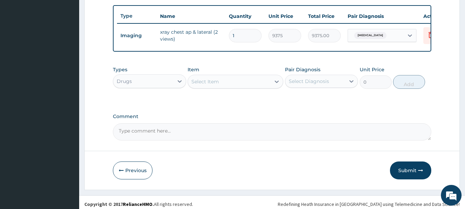
click at [252, 85] on div "Select Item" at bounding box center [229, 81] width 83 height 11
click at [242, 86] on div "Select Item" at bounding box center [229, 81] width 83 height 11
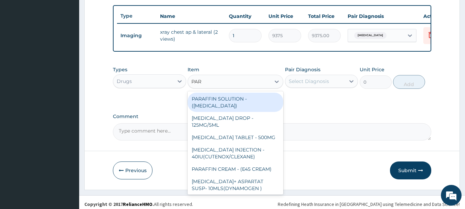
type input "PARA"
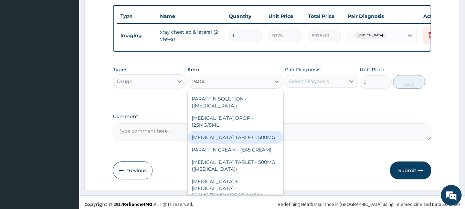
click at [250, 143] on div "PARACETAMOL TABLET - 500MG" at bounding box center [235, 137] width 96 height 12
type input "33.599999999999994"
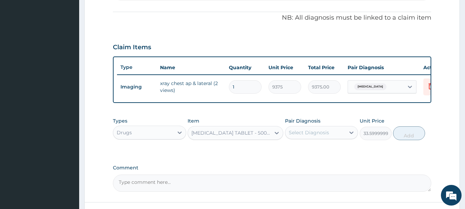
scroll to position [113, 0]
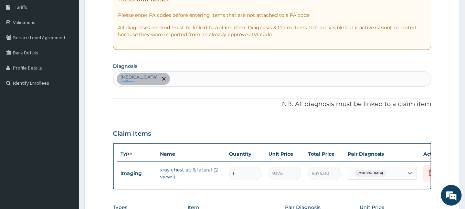
click at [199, 81] on div "Acute bronchiolitis confirmed" at bounding box center [272, 79] width 318 height 14
type input "LOWER RES"
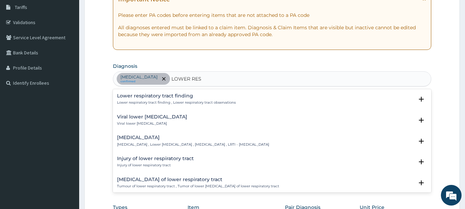
click at [163, 141] on div "Lower respiratory tract infection Lower respiratory tract infection , Lower res…" at bounding box center [193, 141] width 152 height 12
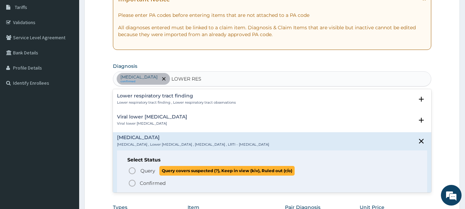
click at [149, 170] on span "Query" at bounding box center [147, 170] width 15 height 7
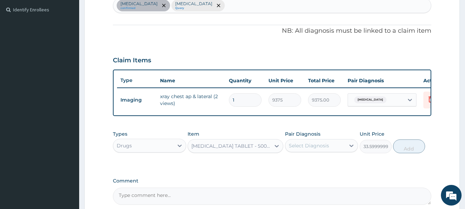
scroll to position [216, 0]
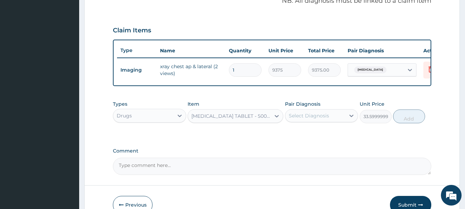
click at [338, 120] on div "Select Diagnosis" at bounding box center [315, 115] width 60 height 11
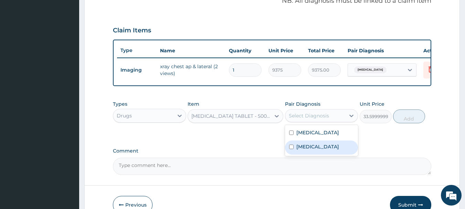
click at [318, 150] on label "Lower respiratory tract infection" at bounding box center [317, 146] width 43 height 7
checkbox input "true"
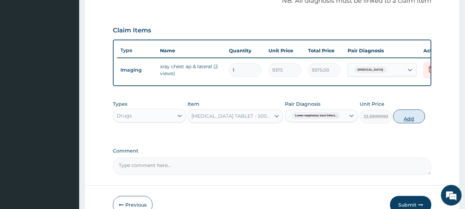
click at [401, 123] on button "Add" at bounding box center [409, 116] width 32 height 14
type input "0"
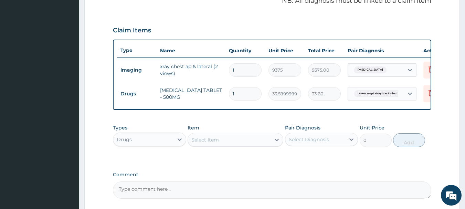
type input "18"
type input "604.80"
type input "18"
click at [245, 141] on div "Select Item" at bounding box center [229, 139] width 83 height 11
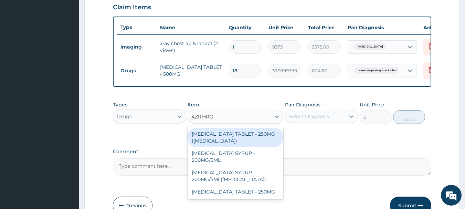
scroll to position [251, 0]
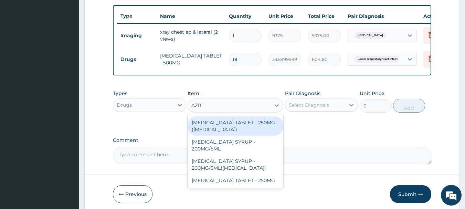
type input "AZITH"
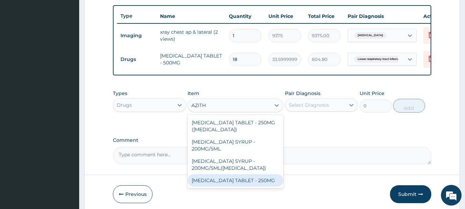
click at [246, 186] on div "AZITHROMYCIN TABLET - 250MG" at bounding box center [235, 180] width 96 height 12
type input "280"
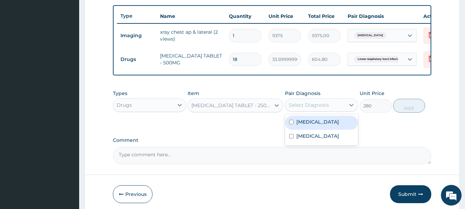
click at [317, 108] on div "Select Diagnosis" at bounding box center [309, 104] width 40 height 7
drag, startPoint x: 317, startPoint y: 125, endPoint x: 320, endPoint y: 137, distance: 11.7
click at [317, 125] on label "Acute bronchiolitis" at bounding box center [317, 121] width 43 height 7
checkbox input "true"
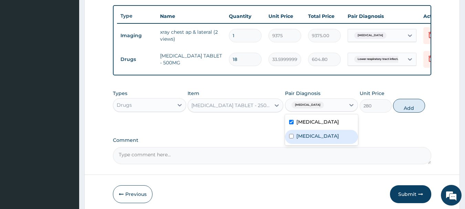
click at [321, 139] on label "Lower respiratory tract infection" at bounding box center [317, 135] width 43 height 7
checkbox input "true"
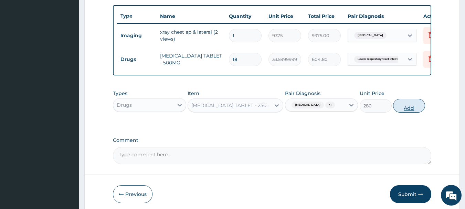
click at [404, 111] on button "Add" at bounding box center [409, 106] width 32 height 14
type input "0"
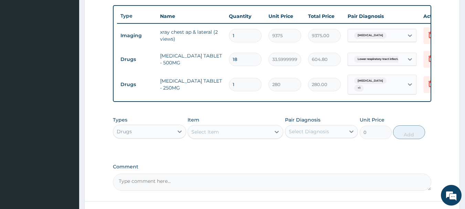
type input "10"
type input "2800.00"
type input "10"
click at [147, 137] on div "Drugs" at bounding box center [143, 131] width 60 height 11
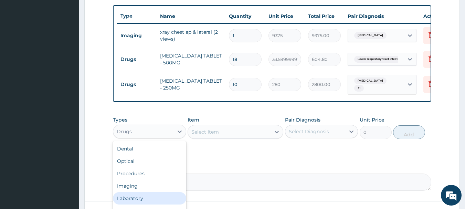
click at [133, 204] on div "Laboratory" at bounding box center [149, 198] width 73 height 12
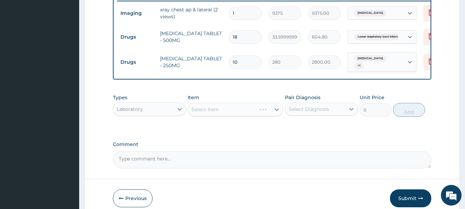
scroll to position [285, 0]
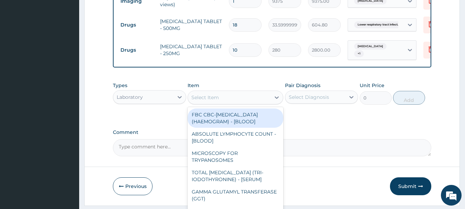
click at [261, 101] on div "Select Item" at bounding box center [229, 97] width 83 height 11
click at [249, 128] on div "FBC CBC-COMPLETE BLOOD COUNT (HAEMOGRAM) - [BLOOD]" at bounding box center [235, 117] width 96 height 19
type input "5000"
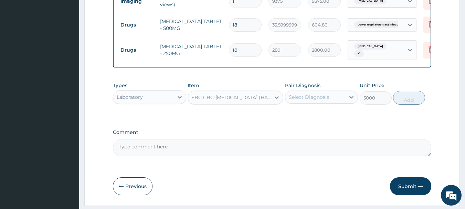
click at [323, 100] on div "Select Diagnosis" at bounding box center [309, 97] width 40 height 7
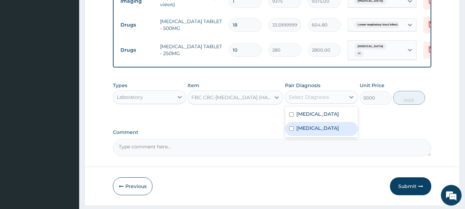
click at [318, 131] on label "Lower respiratory tract infection" at bounding box center [317, 127] width 43 height 7
checkbox input "true"
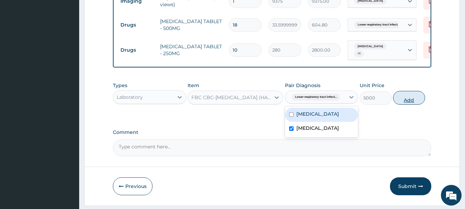
click at [407, 102] on button "Add" at bounding box center [409, 98] width 32 height 14
type input "0"
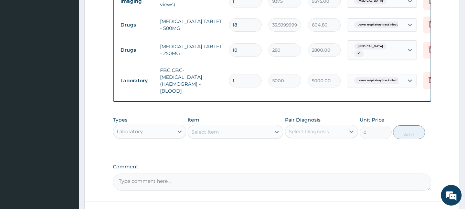
click at [156, 135] on div "Laboratory" at bounding box center [143, 131] width 60 height 11
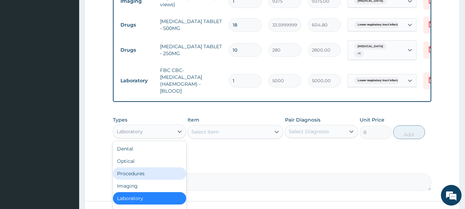
click at [143, 178] on div "Procedures" at bounding box center [149, 173] width 73 height 12
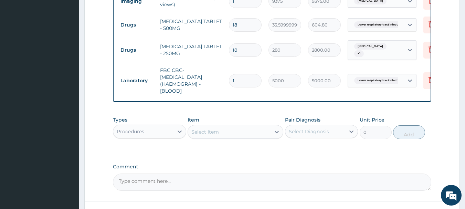
click at [237, 137] on div "Select Item" at bounding box center [229, 131] width 83 height 11
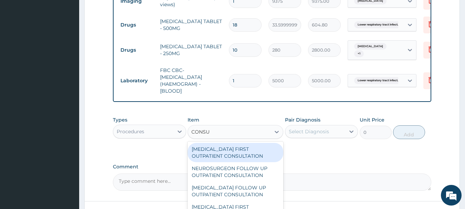
type input "CONSUL"
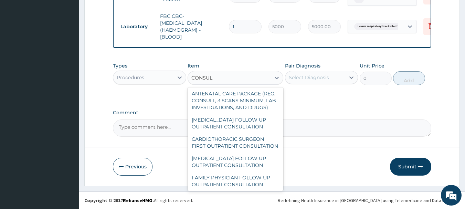
scroll to position [1098, 0]
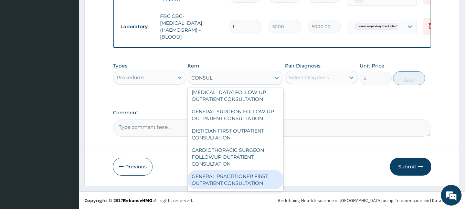
click at [248, 179] on div "GENERAL PRACTITIONER FIRST OUTPATIENT CONSULTATION" at bounding box center [235, 179] width 96 height 19
type input "3750"
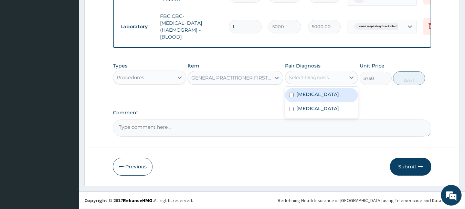
click at [324, 76] on div "Select Diagnosis" at bounding box center [309, 77] width 40 height 7
drag, startPoint x: 310, startPoint y: 90, endPoint x: 310, endPoint y: 127, distance: 36.5
click at [310, 101] on div "Acute bronchiolitis" at bounding box center [321, 95] width 73 height 14
checkbox input "true"
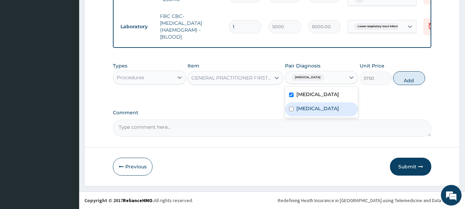
click at [310, 127] on textarea "Comment" at bounding box center [272, 127] width 318 height 17
click at [324, 78] on span "Acute bronchiolitis" at bounding box center [307, 77] width 32 height 7
click at [317, 112] on label "Lower respiratory tract infection" at bounding box center [317, 108] width 43 height 7
checkbox input "true"
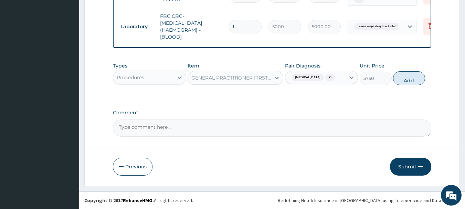
click at [405, 76] on button "Add" at bounding box center [409, 78] width 32 height 14
type input "0"
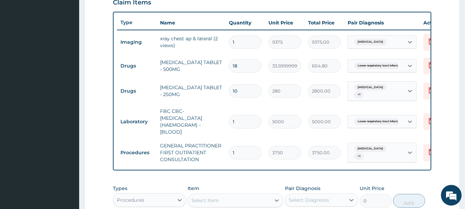
scroll to position [241, 0]
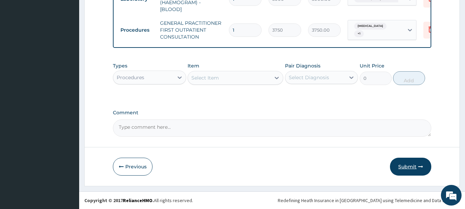
click at [414, 164] on button "Submit" at bounding box center [410, 167] width 41 height 18
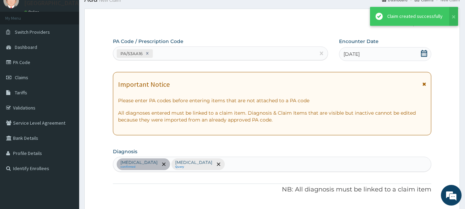
scroll to position [372, 0]
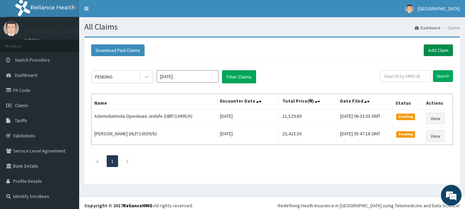
click at [441, 53] on link "Add Claim" at bounding box center [437, 50] width 29 height 12
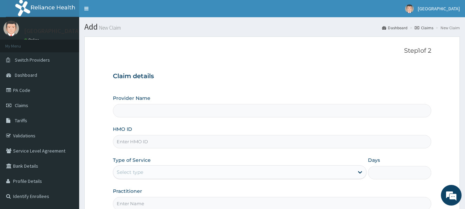
type input "[GEOGRAPHIC_DATA], [GEOGRAPHIC_DATA]"
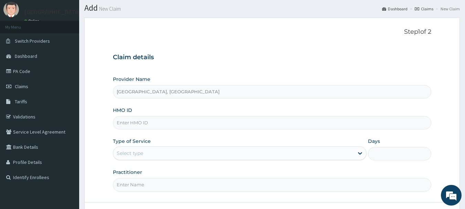
scroll to position [34, 0]
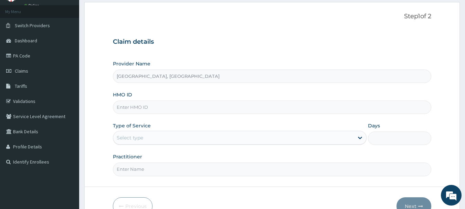
click at [148, 104] on input "HMO ID" at bounding box center [272, 106] width 318 height 13
type input "ubp/10495/1"
click at [161, 139] on div "Select type" at bounding box center [233, 137] width 240 height 11
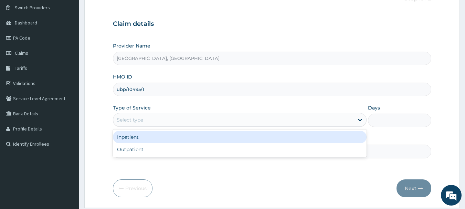
scroll to position [69, 0]
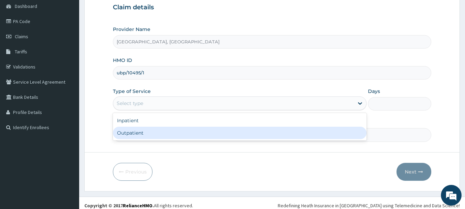
click at [165, 136] on div "Outpatient" at bounding box center [239, 133] width 253 height 12
type input "1"
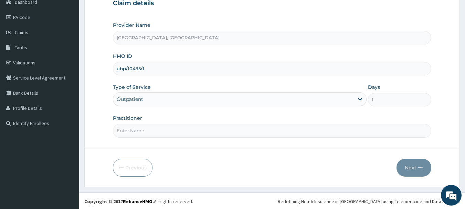
scroll to position [74, 0]
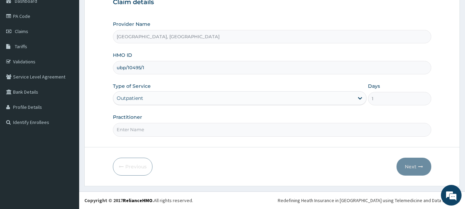
click at [147, 129] on input "Practitioner" at bounding box center [272, 129] width 318 height 13
type input "[PERSON_NAME]"
click at [412, 163] on button "Next" at bounding box center [413, 167] width 35 height 18
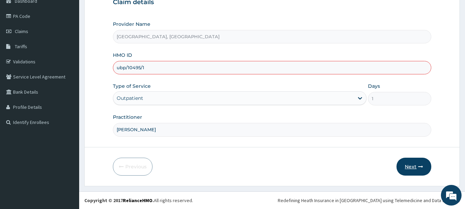
click at [412, 167] on button "Next" at bounding box center [413, 167] width 35 height 18
click at [157, 68] on input "ubp/10495/1" at bounding box center [272, 67] width 318 height 13
type input "u"
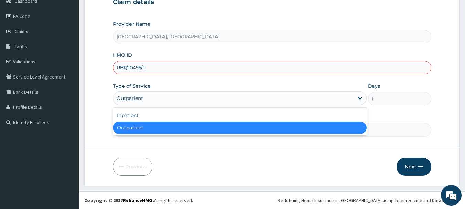
click at [139, 96] on div "Outpatient" at bounding box center [130, 98] width 26 height 7
click at [138, 127] on div "Outpatient" at bounding box center [239, 127] width 253 height 12
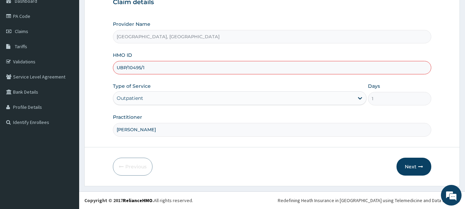
click at [141, 133] on input "[PERSON_NAME]" at bounding box center [272, 129] width 318 height 13
click at [416, 169] on button "Next" at bounding box center [413, 167] width 35 height 18
click at [164, 68] on input "UBP/10495/1" at bounding box center [272, 67] width 318 height 13
click at [160, 67] on input "UBP/10495/1" at bounding box center [272, 67] width 318 height 13
type input "U"
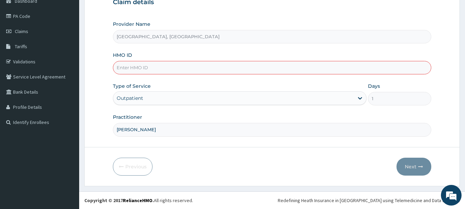
paste input "ubp/10495/i"
type input "ubp/10495/i"
click at [413, 166] on button "Next" at bounding box center [413, 167] width 35 height 18
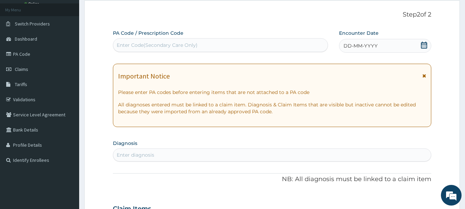
scroll to position [5, 0]
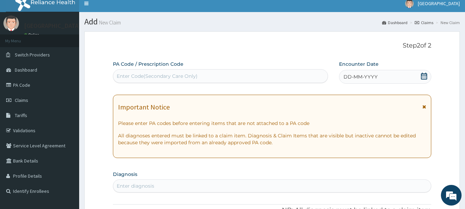
click at [353, 76] on span "DD-MM-YYYY" at bounding box center [360, 76] width 34 height 7
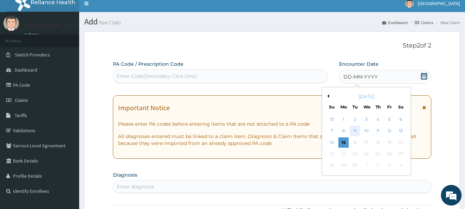
click at [356, 131] on div "9" at bounding box center [355, 131] width 10 height 10
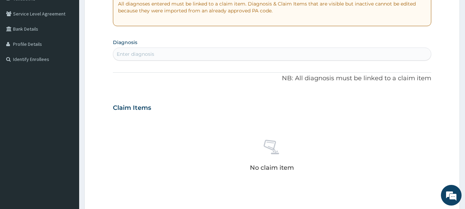
scroll to position [143, 0]
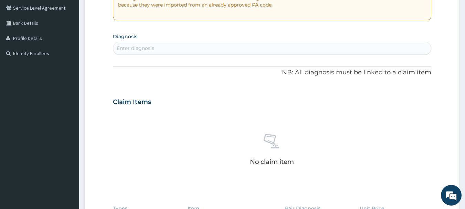
click at [175, 46] on div "Enter diagnosis" at bounding box center [272, 48] width 318 height 11
type input "upper res"
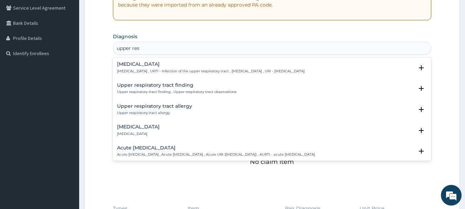
click at [158, 63] on h4 "Upper respiratory infection" at bounding box center [210, 64] width 187 height 5
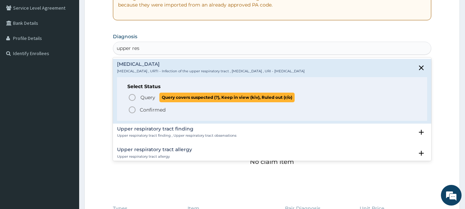
click at [145, 97] on span "Query" at bounding box center [147, 97] width 15 height 7
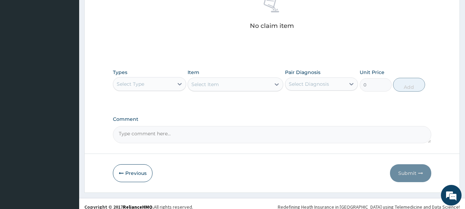
scroll to position [287, 0]
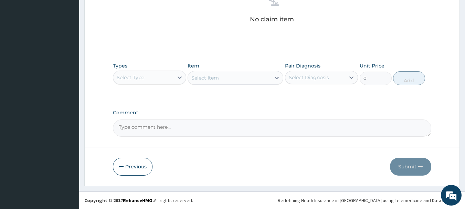
click at [153, 76] on div "Select Type" at bounding box center [143, 77] width 60 height 11
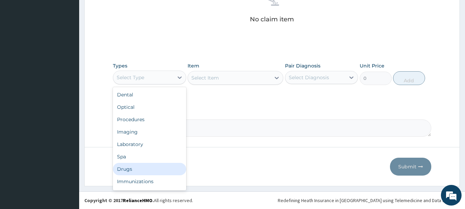
drag, startPoint x: 127, startPoint y: 168, endPoint x: 144, endPoint y: 160, distance: 18.8
click at [127, 167] on div "Drugs" at bounding box center [149, 169] width 73 height 12
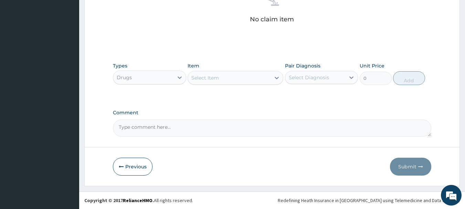
click at [229, 80] on div "Select Item" at bounding box center [229, 77] width 83 height 11
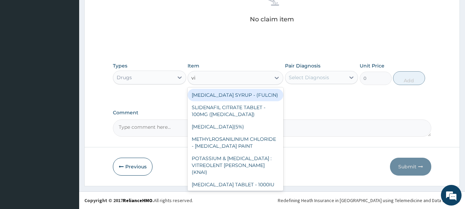
type input "vit"
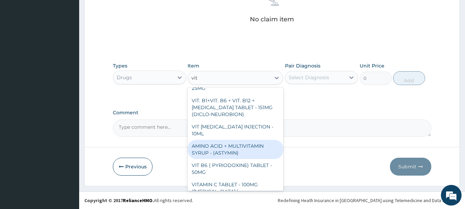
scroll to position [206, 0]
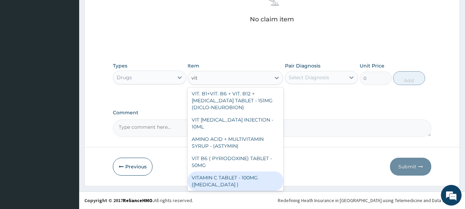
click at [246, 171] on div "VITAMIN C TABLET - 100MG (ASCORBIC ACID )" at bounding box center [235, 180] width 96 height 19
type input "16.799999999999997"
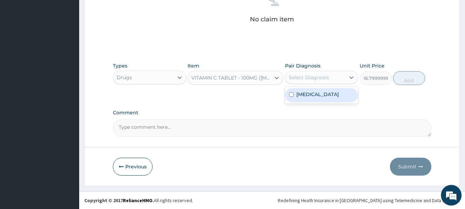
click at [321, 80] on div "Select Diagnosis" at bounding box center [309, 77] width 40 height 7
click at [313, 96] on label "Upper respiratory infection" at bounding box center [317, 94] width 43 height 7
checkbox input "true"
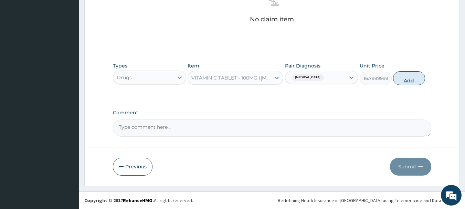
click at [407, 76] on button "Add" at bounding box center [409, 78] width 32 height 14
type input "0"
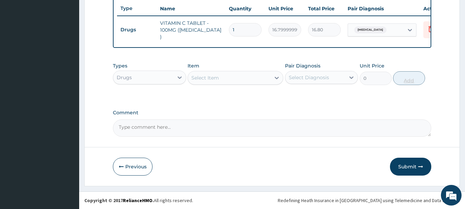
scroll to position [260, 0]
click at [227, 74] on div "Select Item" at bounding box center [229, 77] width 83 height 11
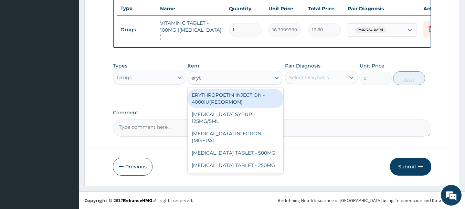
type input "eryth"
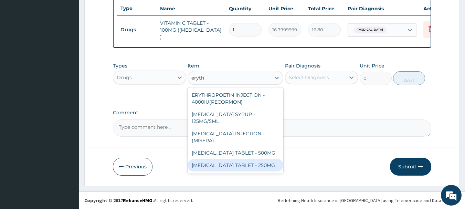
click at [240, 163] on div "ERYTHROMYCIN TABLET - 250MG" at bounding box center [235, 165] width 96 height 12
type input "140"
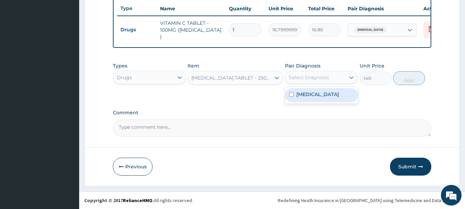
click at [322, 75] on div "Select Diagnosis" at bounding box center [309, 77] width 40 height 7
click at [316, 98] on label "Upper respiratory infection" at bounding box center [317, 94] width 43 height 7
checkbox input "true"
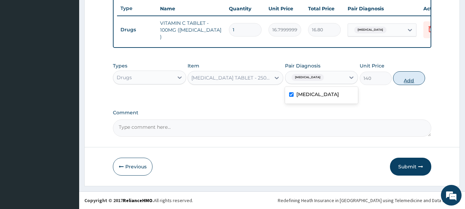
click at [404, 82] on button "Add" at bounding box center [409, 78] width 32 height 14
type input "0"
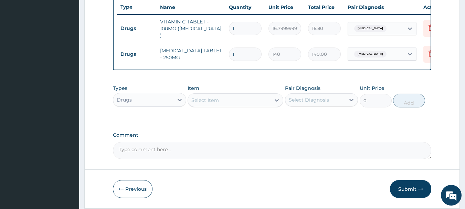
type input "0.00"
type input "5"
type input "700.00"
type input "5"
click at [132, 104] on div "Drugs" at bounding box center [143, 99] width 60 height 11
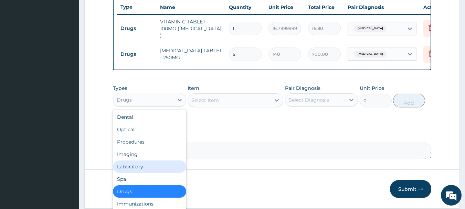
click at [134, 167] on div "Laboratory" at bounding box center [149, 166] width 73 height 12
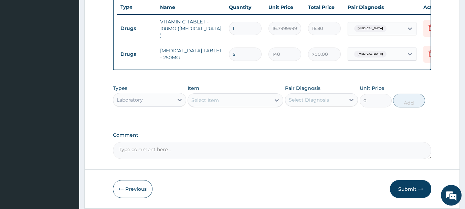
click at [229, 99] on div "Select Item" at bounding box center [229, 100] width 83 height 11
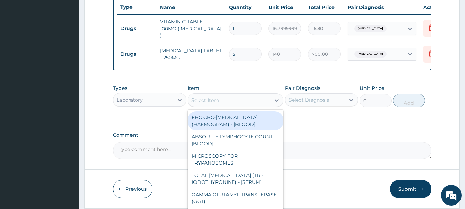
click at [220, 130] on div "FBC CBC-COMPLETE BLOOD COUNT (HAEMOGRAM) - [BLOOD]" at bounding box center [235, 120] width 96 height 19
type input "5000"
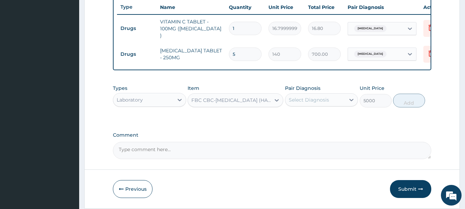
click at [313, 97] on div "Select Diagnosis" at bounding box center [315, 99] width 60 height 11
click at [313, 118] on label "Upper respiratory infection" at bounding box center [317, 116] width 43 height 7
checkbox input "true"
click at [401, 105] on button "Add" at bounding box center [409, 101] width 32 height 14
type input "0"
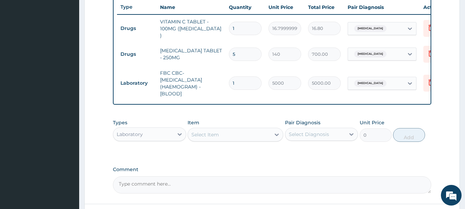
click at [138, 136] on div "Laboratory" at bounding box center [130, 134] width 26 height 7
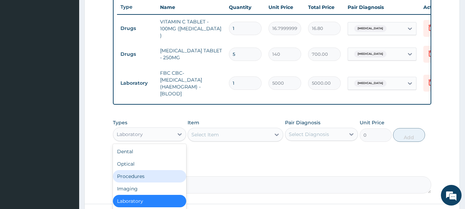
click at [136, 176] on div "Procedures" at bounding box center [149, 176] width 73 height 12
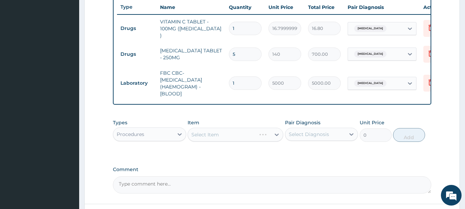
click at [242, 132] on div "Select Item" at bounding box center [235, 135] width 96 height 14
click at [225, 135] on div "Select Item" at bounding box center [229, 134] width 83 height 11
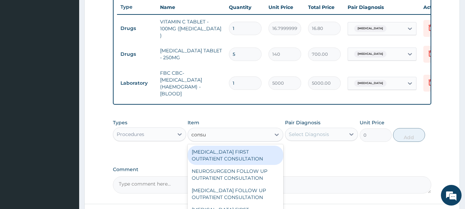
type input "consul"
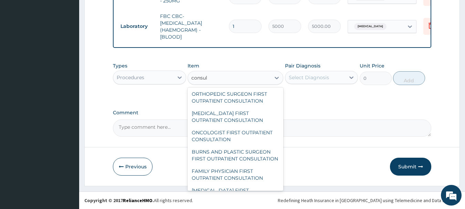
scroll to position [1098, 0]
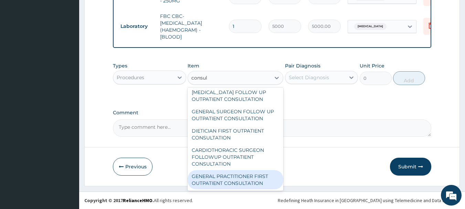
click at [246, 184] on div "GENERAL PRACTITIONER FIRST OUTPATIENT CONSULTATION" at bounding box center [235, 179] width 96 height 19
type input "3750"
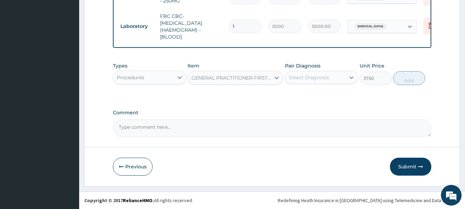
click at [319, 77] on div "Select Diagnosis" at bounding box center [309, 77] width 40 height 7
drag, startPoint x: 314, startPoint y: 95, endPoint x: 408, endPoint y: 80, distance: 95.3
click at [331, 95] on label "Upper respiratory infection" at bounding box center [317, 94] width 43 height 7
checkbox input "true"
click at [413, 77] on button "Add" at bounding box center [409, 78] width 32 height 14
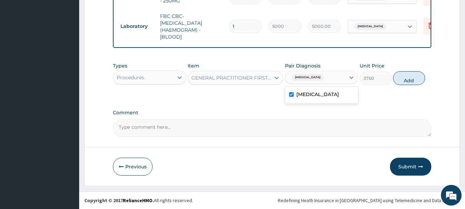
type input "0"
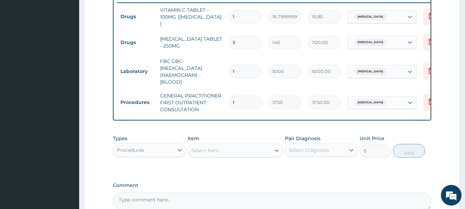
scroll to position [215, 0]
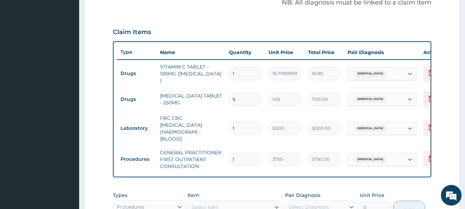
click at [249, 69] on input "1" at bounding box center [245, 73] width 33 height 13
click at [428, 71] on icon at bounding box center [430, 72] width 8 height 8
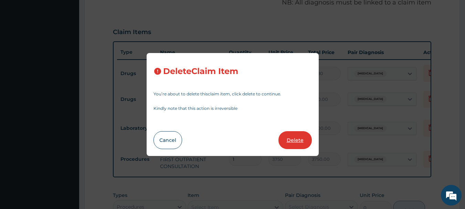
click at [297, 142] on button "Delete" at bounding box center [294, 140] width 33 height 18
type input "5"
type input "140"
type input "700.00"
type input "1"
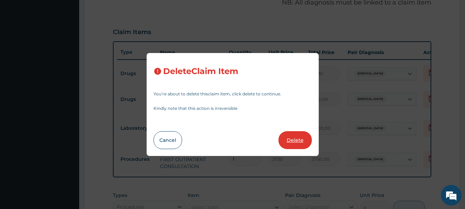
type input "5000"
type input "5000.00"
type input "3750"
type input "3750.00"
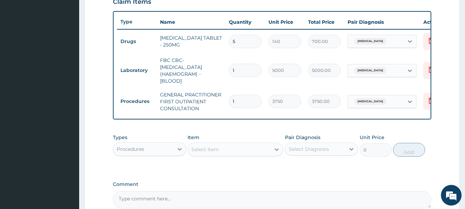
scroll to position [283, 0]
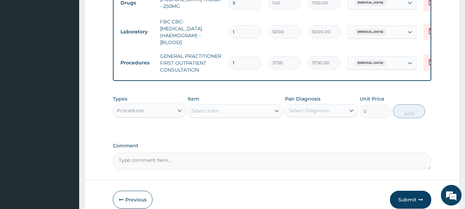
click at [131, 114] on div "Procedures" at bounding box center [131, 110] width 28 height 7
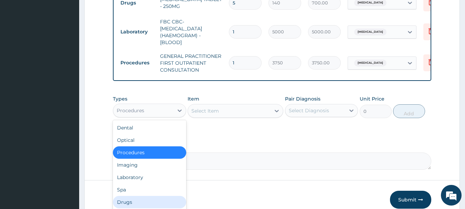
click at [131, 204] on div "Drugs" at bounding box center [149, 202] width 73 height 12
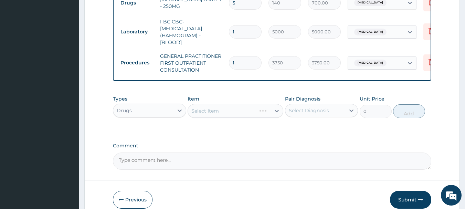
click at [243, 116] on div "Select Item" at bounding box center [235, 111] width 96 height 14
click at [255, 115] on div "Select Item" at bounding box center [229, 110] width 83 height 11
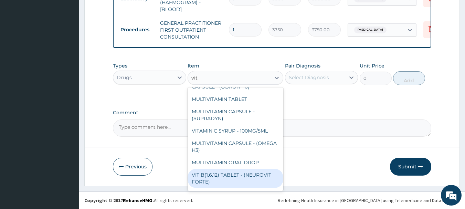
scroll to position [486, 0]
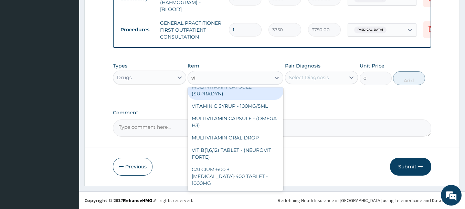
type input "v"
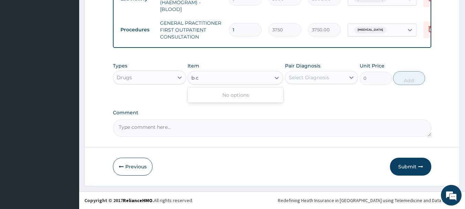
scroll to position [0, 0]
type input "b"
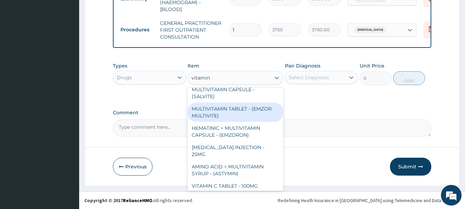
scroll to position [78, 0]
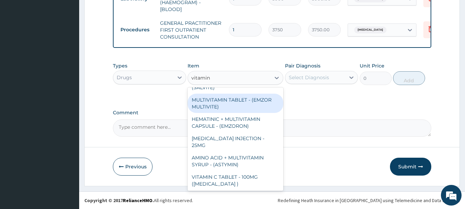
type input "vitamin"
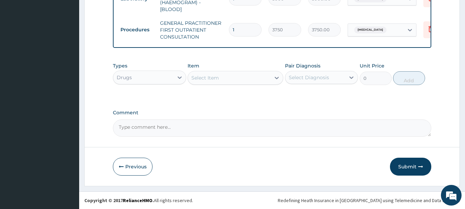
click at [239, 77] on div "Select Item" at bounding box center [229, 77] width 83 height 11
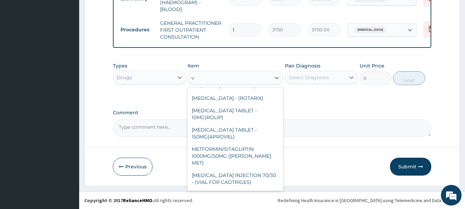
scroll to position [2557, 0]
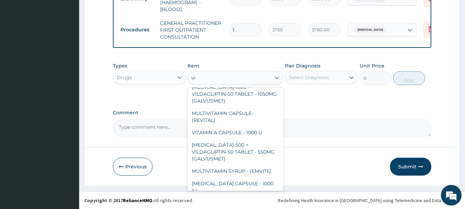
type input "vit"
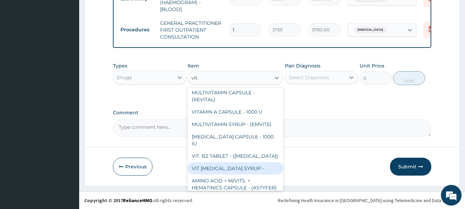
scroll to position [0, 0]
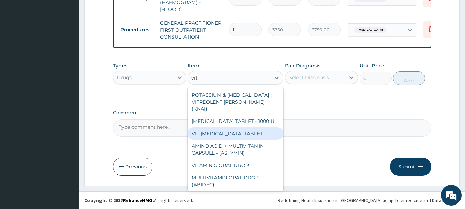
click at [246, 127] on div "VIT B- COMPLEX TABLET -" at bounding box center [235, 133] width 96 height 12
type input "16.799999999999997"
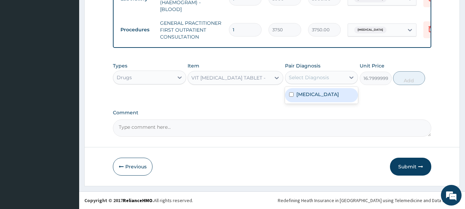
click at [313, 80] on div "Select Diagnosis" at bounding box center [309, 77] width 40 height 7
click at [314, 98] on label "Upper respiratory infection" at bounding box center [317, 94] width 43 height 7
checkbox input "true"
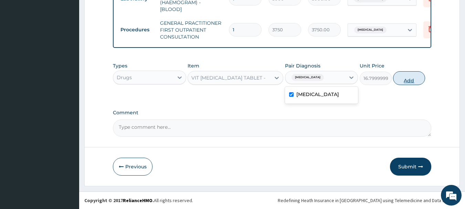
click at [410, 79] on button "Add" at bounding box center [409, 78] width 32 height 14
type input "0"
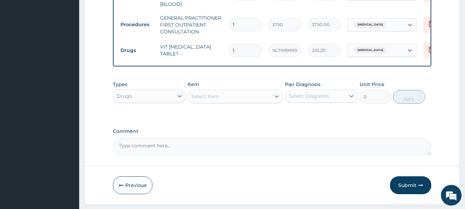
type input "14"
type input "235.20"
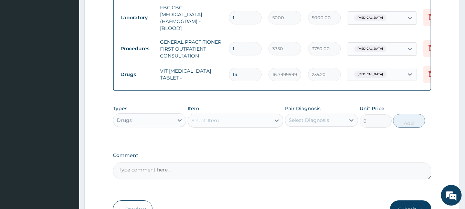
scroll to position [253, 0]
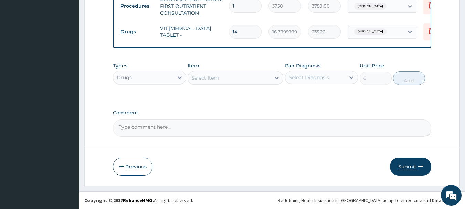
type input "14"
click at [402, 164] on button "Submit" at bounding box center [410, 167] width 41 height 18
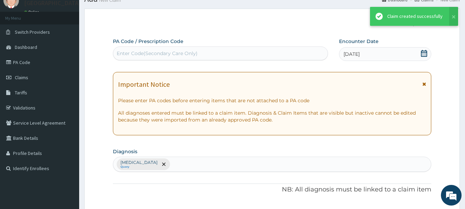
scroll to position [345, 0]
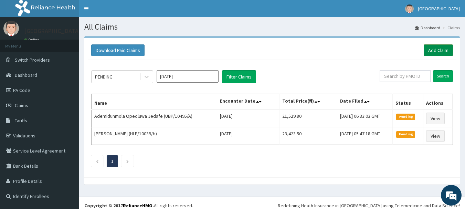
click at [435, 49] on link "Add Claim" at bounding box center [437, 50] width 29 height 12
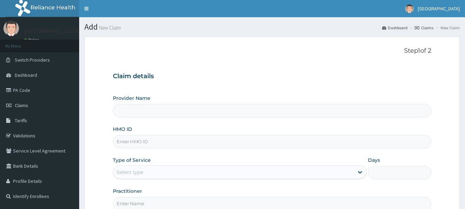
type input "[GEOGRAPHIC_DATA], [GEOGRAPHIC_DATA]"
click at [184, 143] on input "HMO ID" at bounding box center [272, 141] width 318 height 13
type input "FRC/10073/B"
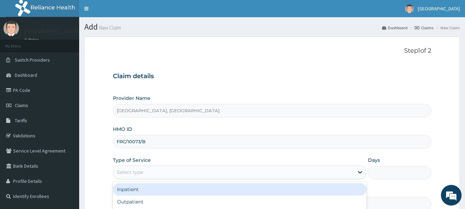
click at [136, 171] on div "Select type" at bounding box center [130, 172] width 26 height 7
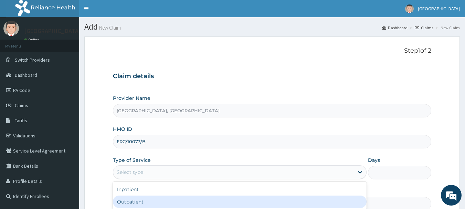
click at [142, 200] on div "Outpatient" at bounding box center [239, 201] width 253 height 12
type input "1"
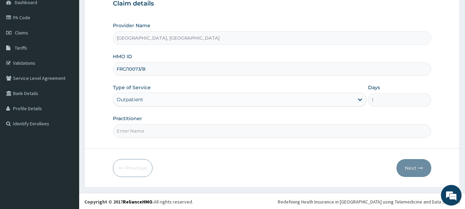
scroll to position [74, 0]
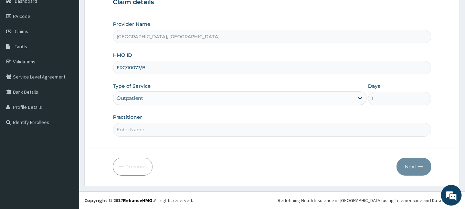
drag, startPoint x: 162, startPoint y: 128, endPoint x: 159, endPoint y: 134, distance: 7.2
click at [161, 129] on input "Practitioner" at bounding box center [272, 129] width 318 height 13
type input "[PERSON_NAME]"
drag, startPoint x: 422, startPoint y: 174, endPoint x: 426, endPoint y: 175, distance: 5.0
click at [426, 175] on div "Next" at bounding box center [413, 167] width 35 height 18
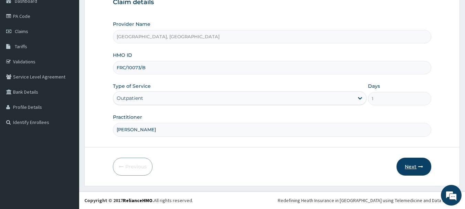
click at [408, 166] on button "Next" at bounding box center [413, 167] width 35 height 18
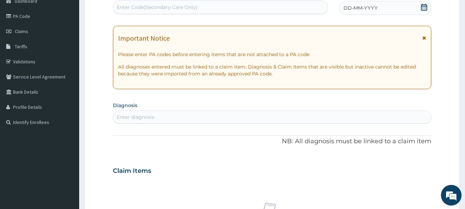
click at [397, 4] on div "DD-MM-YYYY" at bounding box center [385, 8] width 92 height 14
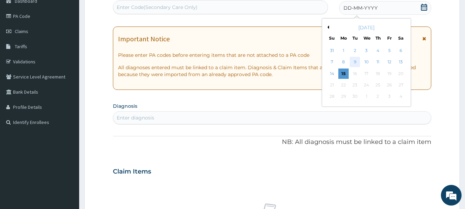
click at [354, 62] on div "9" at bounding box center [355, 62] width 10 height 10
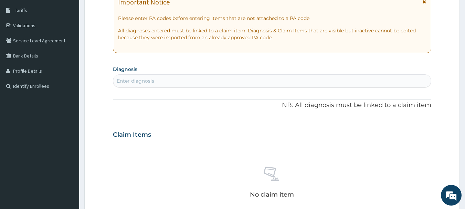
scroll to position [143, 0]
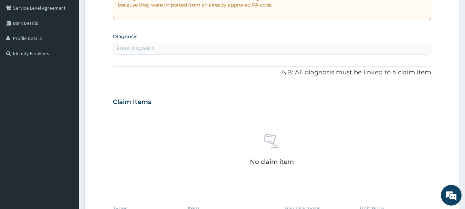
click at [145, 49] on div "Enter diagnosis" at bounding box center [135, 48] width 37 height 7
type input "upper res"
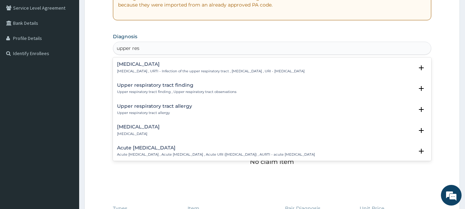
click at [165, 66] on h4 "[MEDICAL_DATA]" at bounding box center [210, 64] width 187 height 5
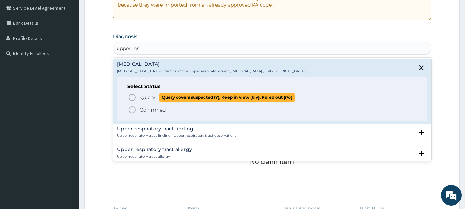
click at [149, 97] on span "Query" at bounding box center [147, 97] width 15 height 7
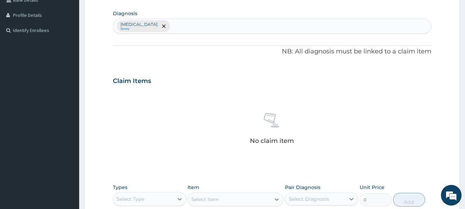
scroll to position [150, 0]
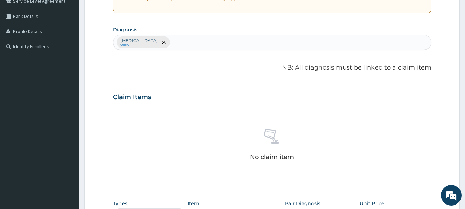
click at [207, 40] on div "[MEDICAL_DATA] Query" at bounding box center [272, 42] width 318 height 14
type input "heart"
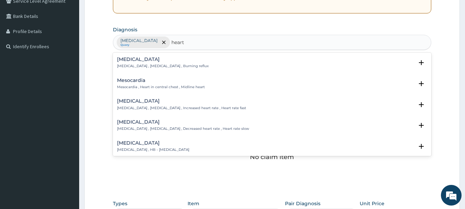
click at [145, 62] on h4 "[MEDICAL_DATA]" at bounding box center [162, 59] width 91 height 5
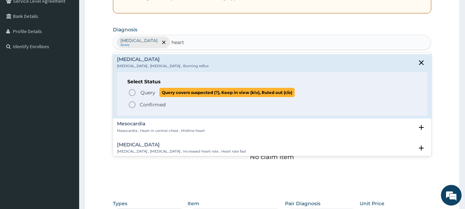
click at [147, 95] on span "Query" at bounding box center [147, 92] width 15 height 7
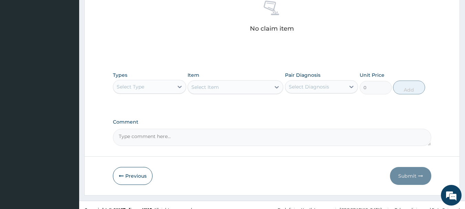
scroll to position [287, 0]
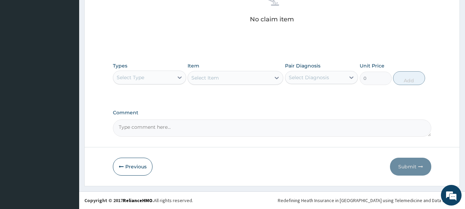
click at [164, 77] on div "Select Type" at bounding box center [143, 77] width 60 height 11
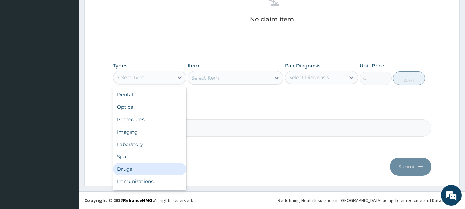
click at [125, 170] on div "Drugs" at bounding box center [149, 169] width 73 height 12
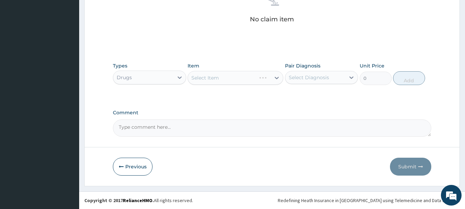
click at [247, 81] on div "Select Item" at bounding box center [235, 78] width 96 height 14
click at [259, 79] on div "Select Item" at bounding box center [235, 78] width 96 height 14
click at [251, 79] on div "Select Item" at bounding box center [229, 77] width 83 height 11
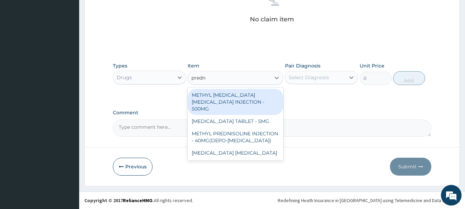
type input "predni"
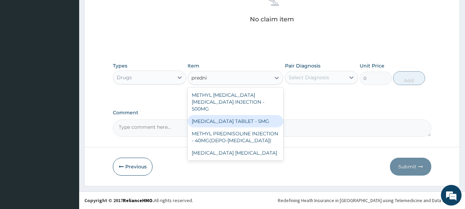
click at [247, 115] on div "[MEDICAL_DATA] TABLET - 5MG" at bounding box center [235, 121] width 96 height 12
type input "42"
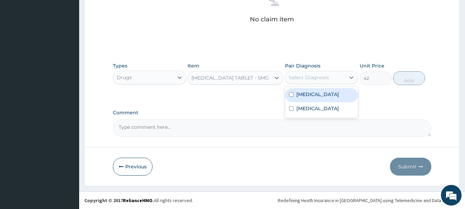
click at [318, 80] on div "Select Diagnosis" at bounding box center [309, 77] width 40 height 7
click at [313, 98] on label "[MEDICAL_DATA]" at bounding box center [317, 94] width 43 height 7
checkbox input "true"
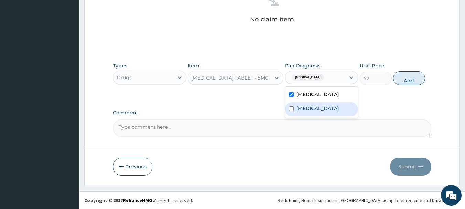
click at [317, 112] on label "[MEDICAL_DATA]" at bounding box center [317, 108] width 43 height 7
checkbox input "true"
click at [406, 85] on button "Add" at bounding box center [409, 78] width 32 height 14
type input "0"
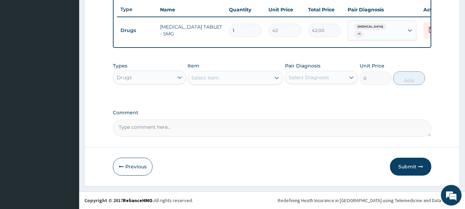
scroll to position [262, 0]
type input "0.00"
type input "2"
type input "84.00"
type input "20"
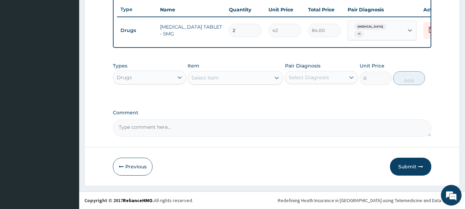
type input "840.00"
type input "20"
click at [218, 80] on div "Select Item" at bounding box center [229, 77] width 83 height 11
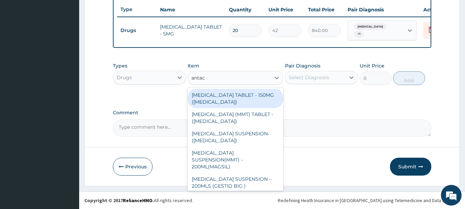
type input "antaci"
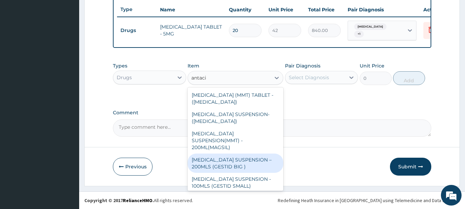
click at [235, 153] on div "[MEDICAL_DATA] SUSPENSION – 200MLS (GESTID BIG )" at bounding box center [235, 162] width 96 height 19
type input "1680"
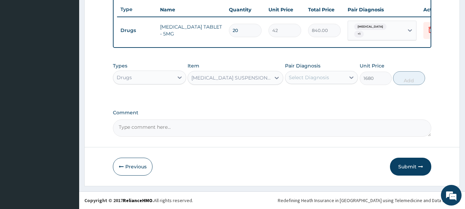
click at [335, 77] on div "Select Diagnosis" at bounding box center [315, 77] width 60 height 11
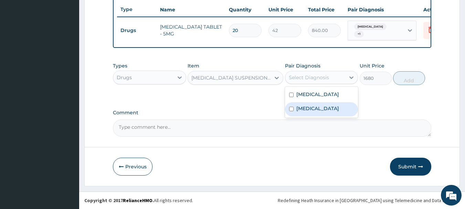
click at [312, 112] on label "[MEDICAL_DATA]" at bounding box center [317, 108] width 43 height 7
checkbox input "true"
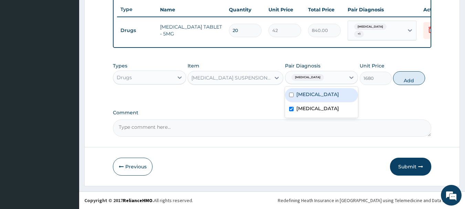
click at [408, 79] on button "Add" at bounding box center [409, 78] width 32 height 14
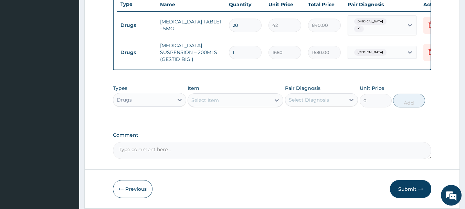
click at [131, 102] on div "Drugs" at bounding box center [143, 99] width 60 height 11
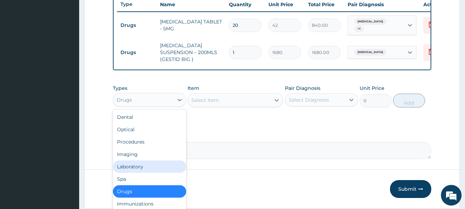
click at [132, 169] on div "Laboratory" at bounding box center [149, 166] width 73 height 12
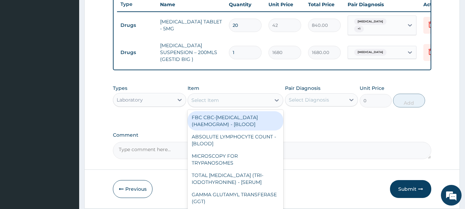
click at [248, 100] on div "Select Item" at bounding box center [229, 100] width 83 height 11
click at [228, 118] on div "FBC CBC-COMPLETE BLOOD COUNT (HAEMOGRAM) - [BLOOD]" at bounding box center [235, 120] width 96 height 19
type input "5000"
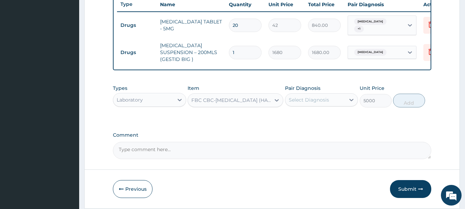
click at [296, 98] on div "Select Diagnosis" at bounding box center [309, 99] width 40 height 7
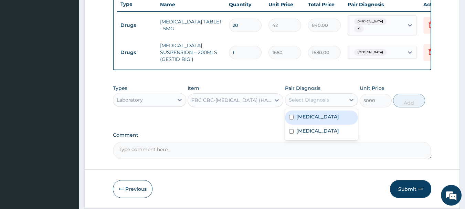
click at [301, 120] on label "Upper respiratory infection" at bounding box center [317, 116] width 43 height 7
checkbox input "true"
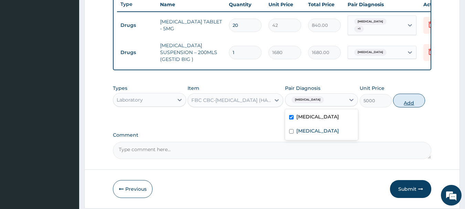
click at [407, 99] on button "Add" at bounding box center [409, 101] width 32 height 14
type input "0"
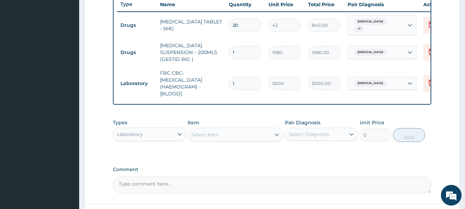
click at [162, 132] on div "Laboratory" at bounding box center [143, 134] width 60 height 11
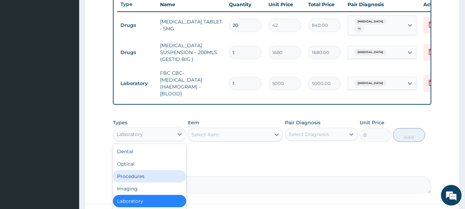
click at [144, 178] on div "Procedures" at bounding box center [149, 176] width 73 height 12
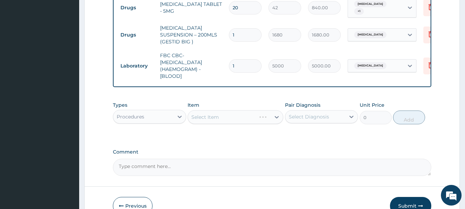
scroll to position [297, 0]
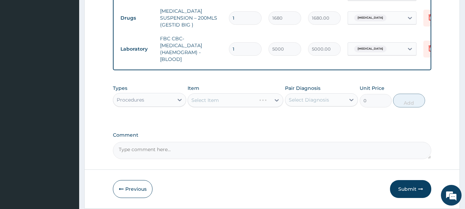
click at [250, 100] on div "Select Item" at bounding box center [235, 100] width 96 height 14
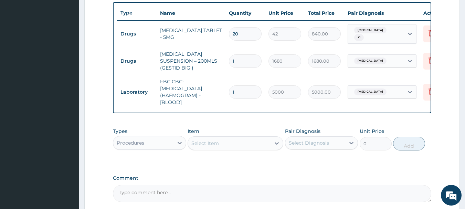
scroll to position [262, 0]
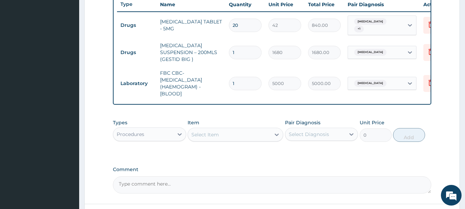
click at [245, 136] on div "Select Item" at bounding box center [229, 134] width 83 height 11
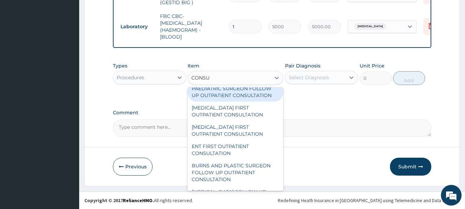
scroll to position [310, 0]
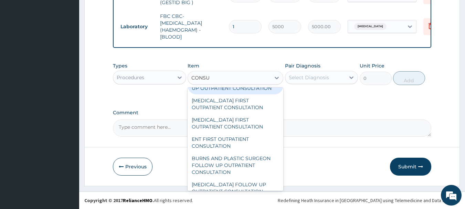
type input "CONSU"
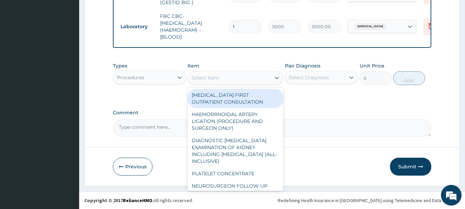
click at [255, 73] on div "Select Item" at bounding box center [229, 77] width 83 height 11
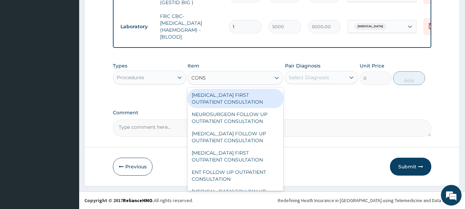
type input "CONS"
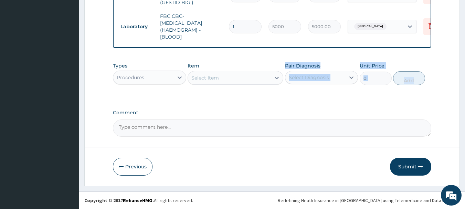
drag, startPoint x: 283, startPoint y: 100, endPoint x: 277, endPoint y: 136, distance: 36.6
click at [241, 73] on div "Select Item" at bounding box center [229, 77] width 83 height 11
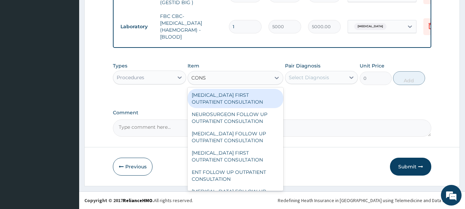
type input "CONSU"
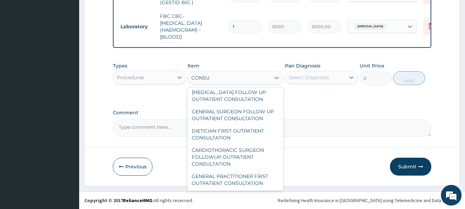
scroll to position [1098, 0]
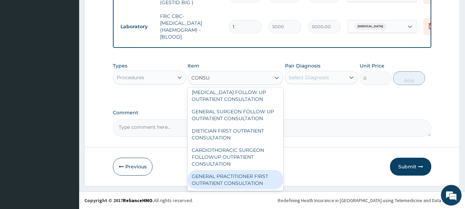
click at [249, 177] on div "GENERAL PRACTITIONER FIRST OUTPATIENT CONSULTATION" at bounding box center [235, 179] width 96 height 19
type input "3750"
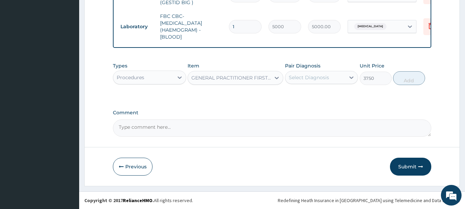
click at [324, 76] on div "Select Diagnosis" at bounding box center [309, 77] width 40 height 7
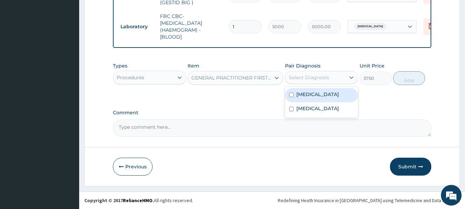
click at [314, 98] on label "Upper respiratory infection" at bounding box center [317, 94] width 43 height 7
checkbox input "true"
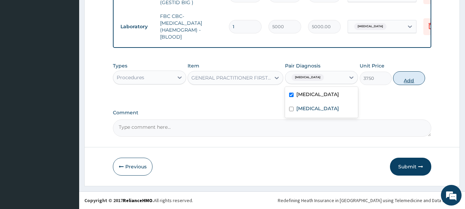
click at [412, 82] on button "Add" at bounding box center [409, 78] width 32 height 14
type input "0"
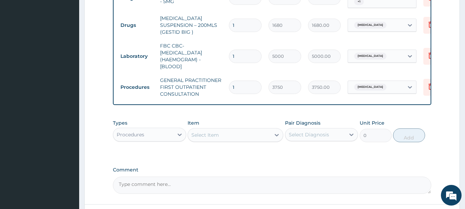
scroll to position [348, 0]
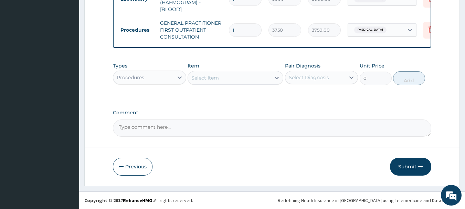
click at [410, 167] on button "Submit" at bounding box center [410, 167] width 41 height 18
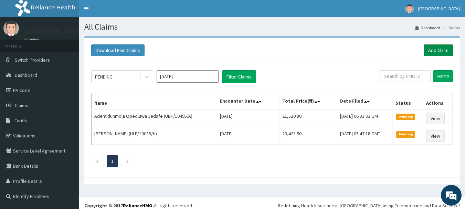
click at [435, 49] on link "Add Claim" at bounding box center [437, 50] width 29 height 12
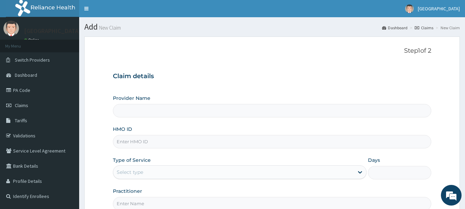
type input "[GEOGRAPHIC_DATA], [GEOGRAPHIC_DATA]"
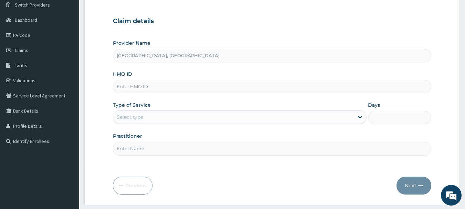
scroll to position [69, 0]
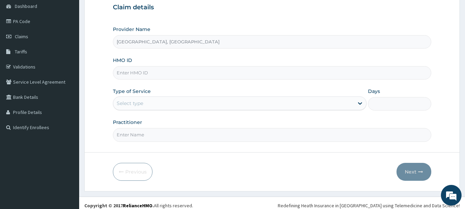
click at [142, 73] on input "HMO ID" at bounding box center [272, 72] width 318 height 13
type input "REF/10188/B"
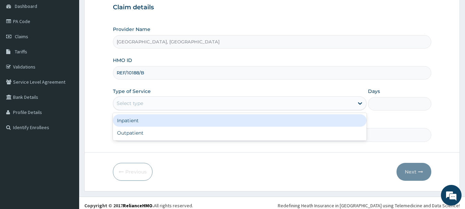
click at [153, 105] on div "Select type" at bounding box center [233, 103] width 240 height 11
click at [149, 121] on div "Inpatient" at bounding box center [239, 120] width 253 height 12
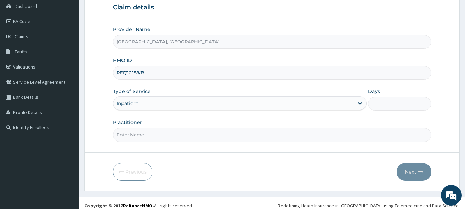
click at [392, 106] on input "Days" at bounding box center [399, 103] width 63 height 13
type input "2"
click at [172, 133] on input "Practitioner" at bounding box center [272, 134] width 318 height 13
type input "[PERSON_NAME]"
click at [404, 170] on button "Next" at bounding box center [413, 172] width 35 height 18
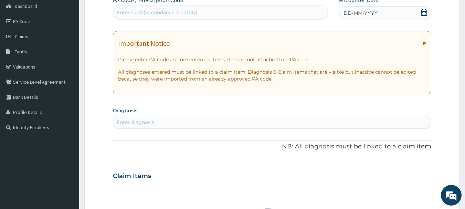
click at [269, 9] on div "Enter Code(Secondary Care Only)" at bounding box center [220, 12] width 215 height 11
type input "PA/BA85BC"
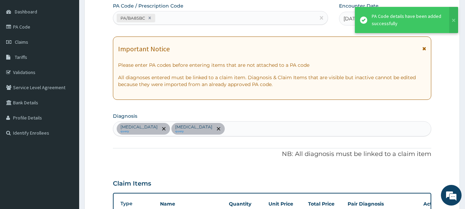
scroll to position [62, 0]
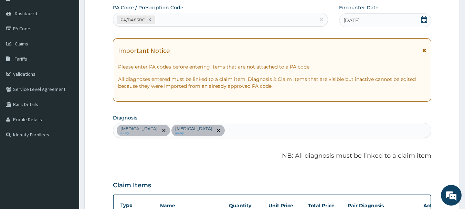
click at [198, 12] on div "PA Code / Prescription Code PA/BA85BC" at bounding box center [220, 15] width 215 height 22
click at [198, 20] on div "PA/BA85BC" at bounding box center [214, 19] width 202 height 11
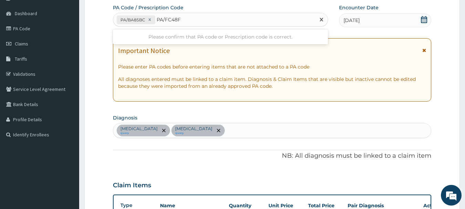
type input "PA/FC48FD"
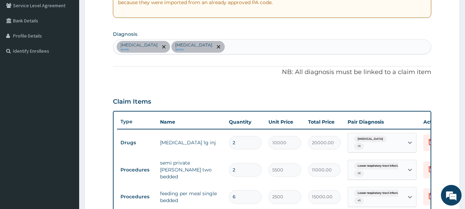
scroll to position [157, 0]
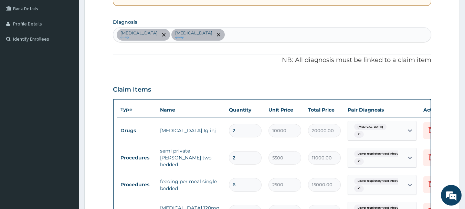
click at [259, 36] on div "[MEDICAL_DATA] query [MEDICAL_DATA] query" at bounding box center [272, 35] width 318 height 14
type input "SEPSI"
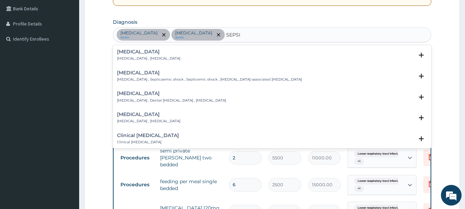
click at [130, 51] on h4 "[MEDICAL_DATA]" at bounding box center [148, 51] width 63 height 5
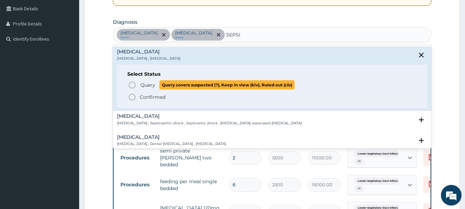
click at [145, 83] on span "Query" at bounding box center [147, 85] width 15 height 7
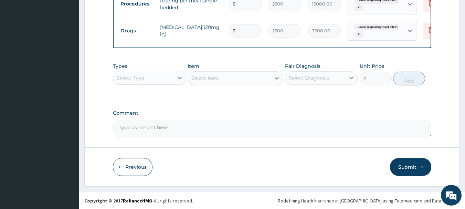
scroll to position [339, 0]
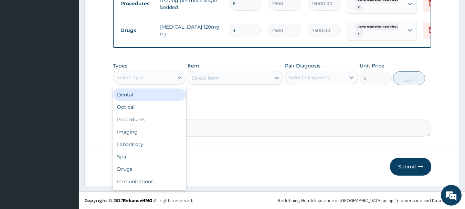
click at [147, 76] on div "Select Type" at bounding box center [143, 77] width 60 height 11
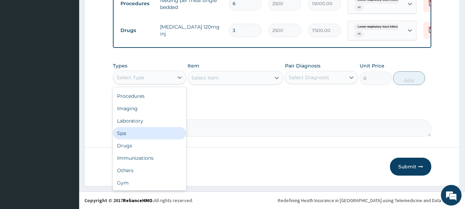
scroll to position [0, 0]
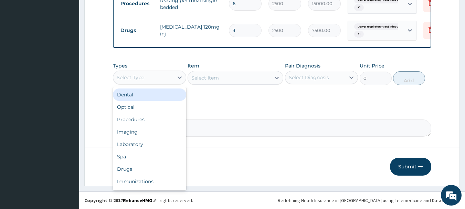
click at [151, 81] on div "Select Type" at bounding box center [143, 77] width 60 height 11
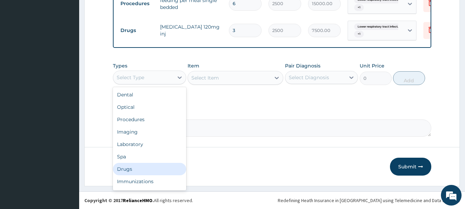
click at [125, 171] on div "Drugs" at bounding box center [149, 169] width 73 height 12
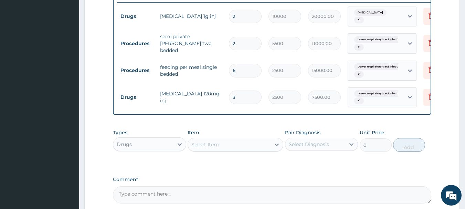
scroll to position [271, 0]
